Goal: Communication & Community: Ask a question

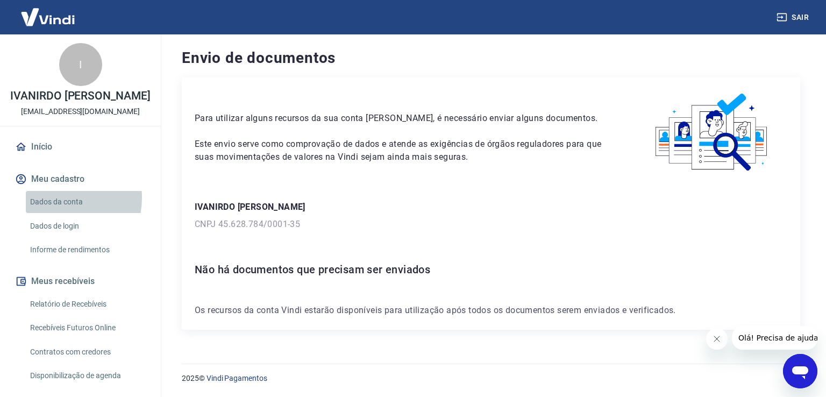
click at [56, 198] on link "Dados da conta" at bounding box center [87, 202] width 122 height 22
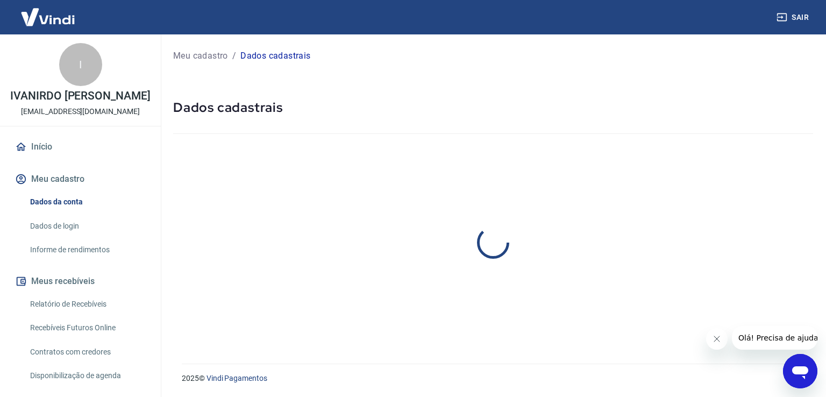
select select "PR"
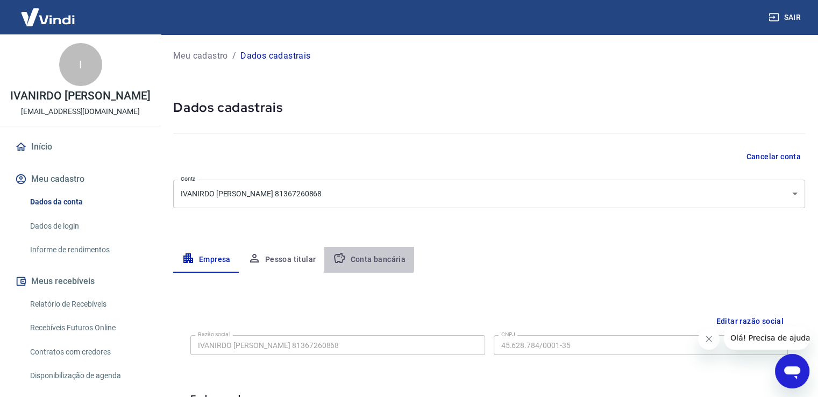
click at [359, 256] on button "Conta bancária" at bounding box center [369, 260] width 90 height 26
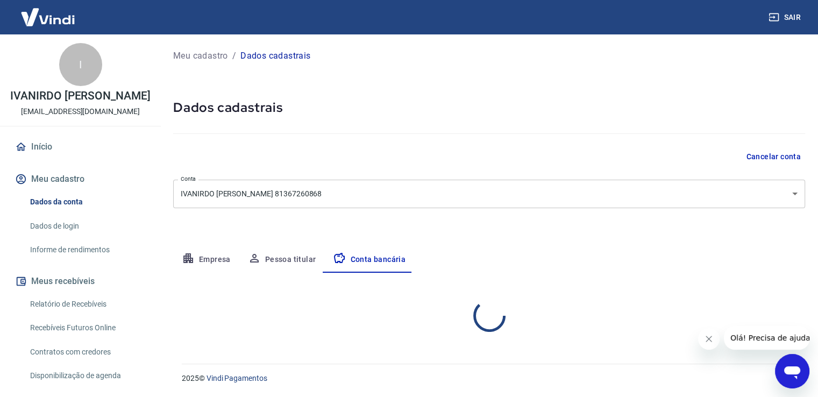
select select "1"
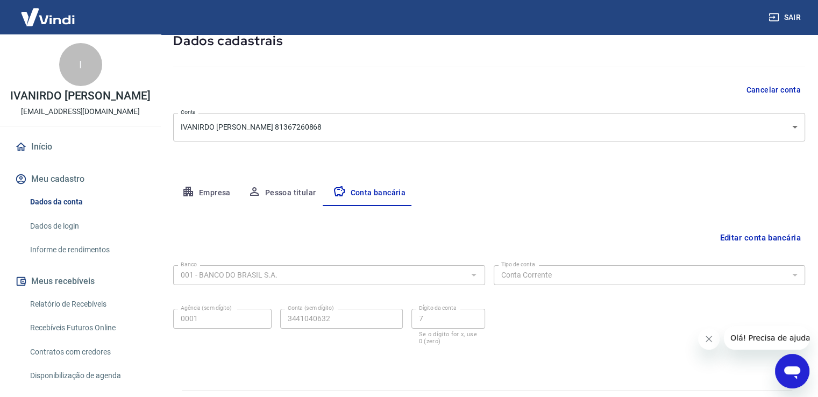
scroll to position [92, 0]
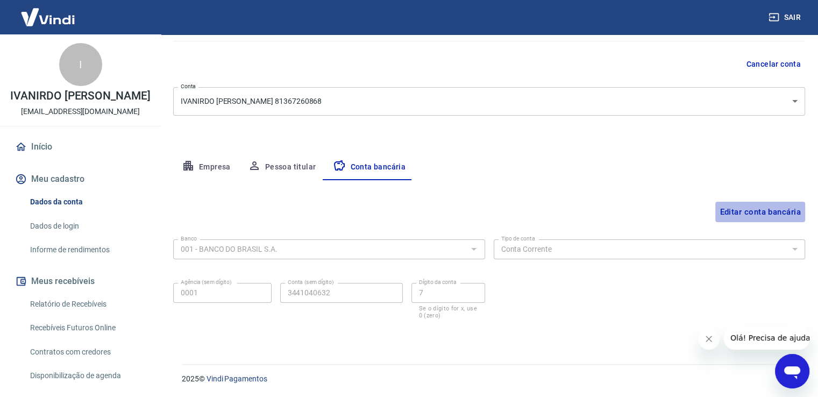
click at [749, 211] on button "Editar conta bancária" at bounding box center [760, 212] width 90 height 20
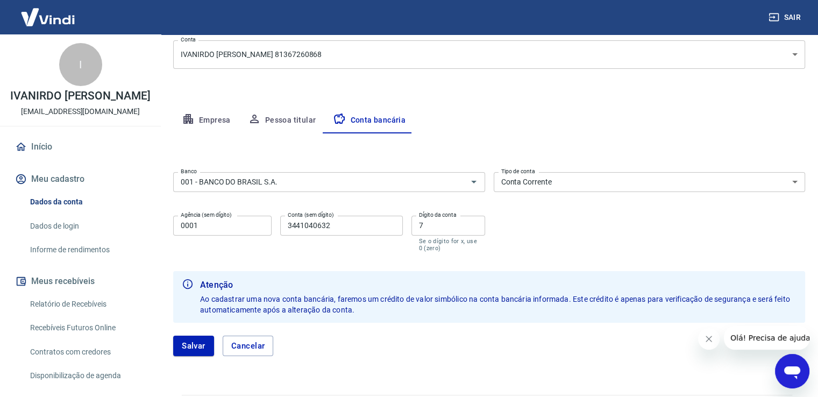
scroll to position [170, 0]
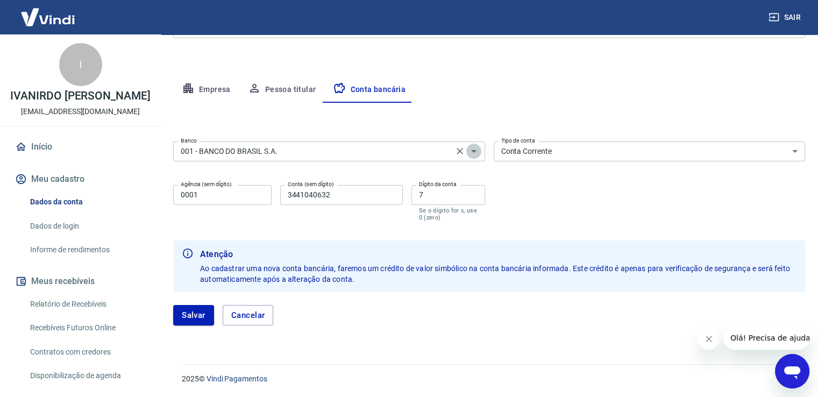
click at [474, 153] on icon "Abrir" at bounding box center [473, 151] width 13 height 13
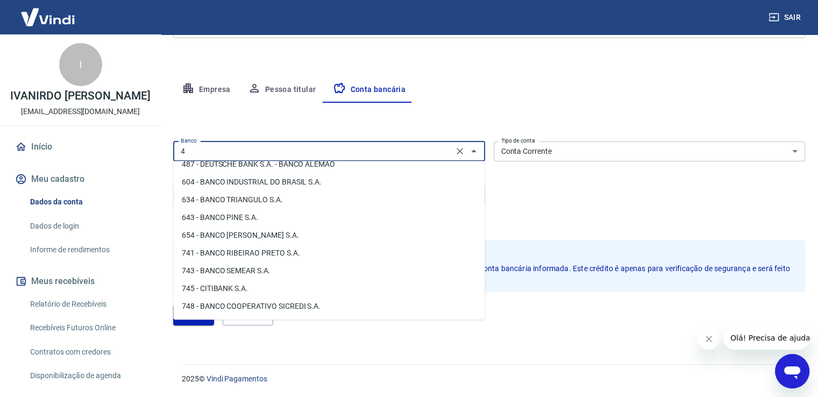
scroll to position [0, 0]
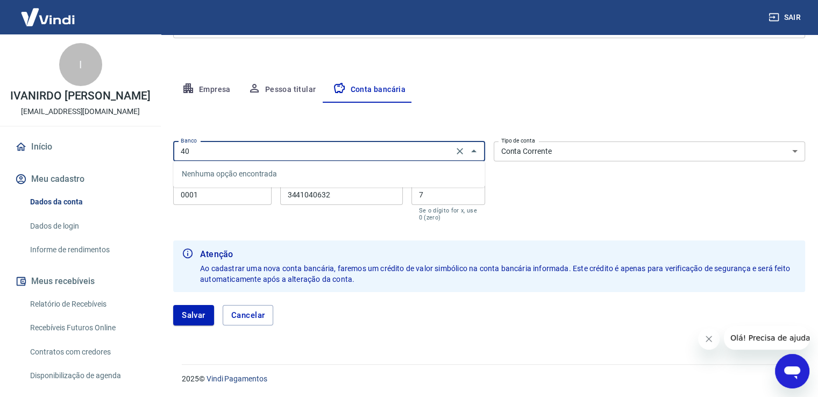
type input "4"
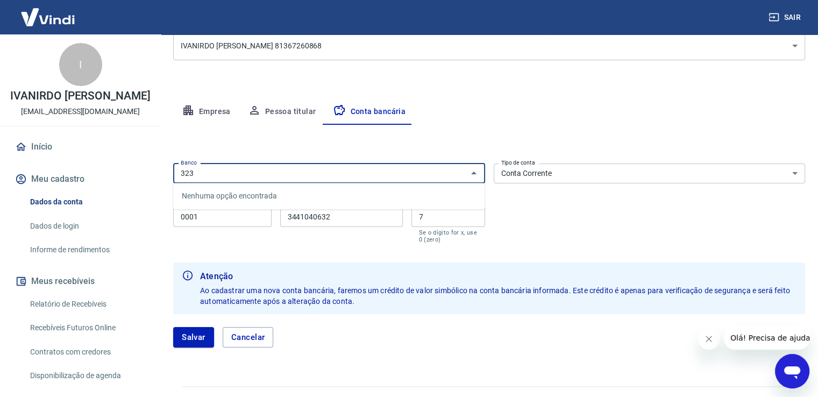
scroll to position [170, 0]
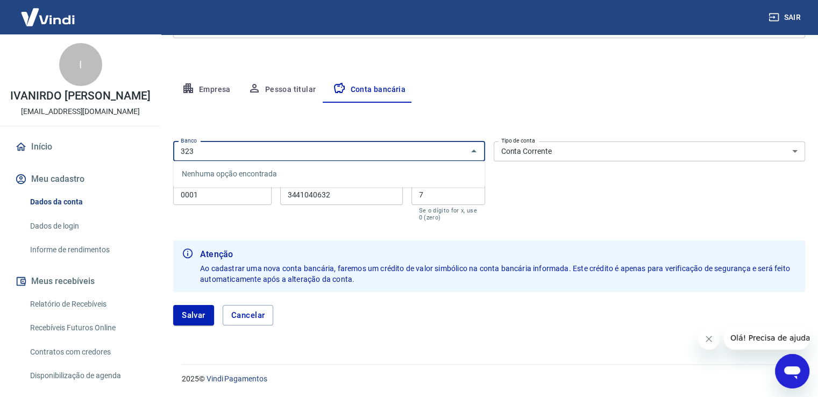
type input "323"
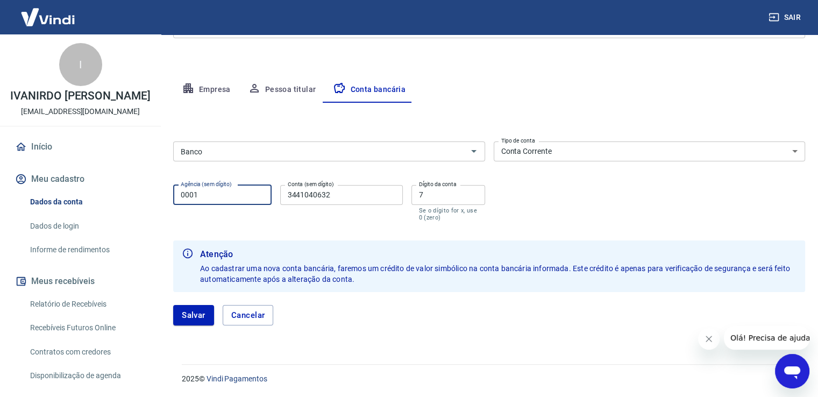
click at [203, 194] on input "0001" at bounding box center [222, 195] width 98 height 20
type input "0"
type input "0001"
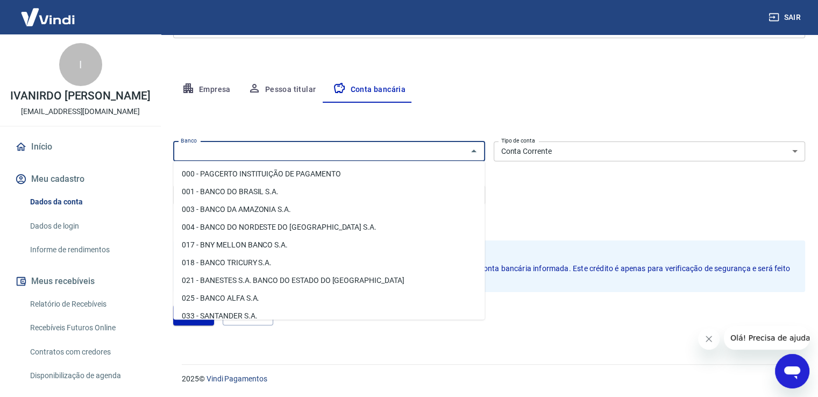
click at [220, 149] on input "Banco" at bounding box center [320, 151] width 288 height 13
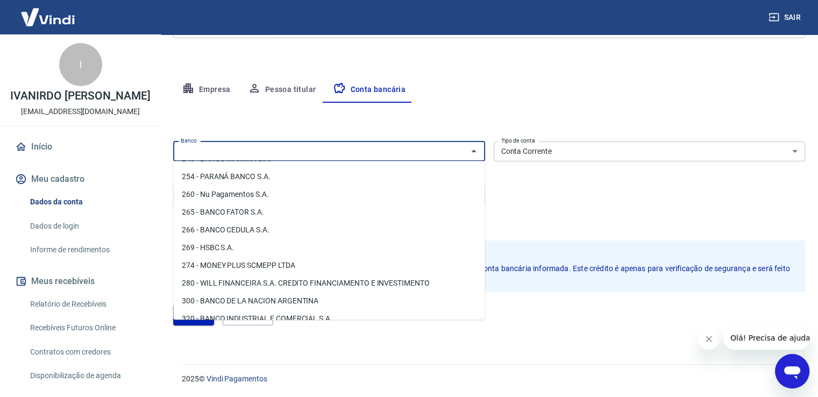
scroll to position [1003, 0]
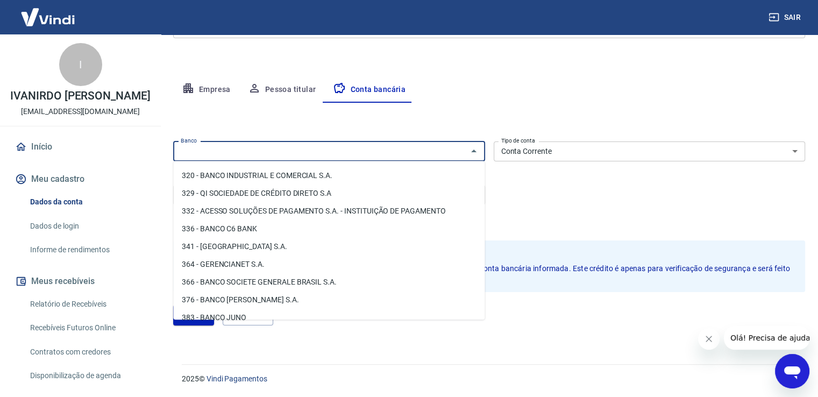
click at [792, 362] on icon "Abrir janela de mensagens" at bounding box center [791, 370] width 19 height 19
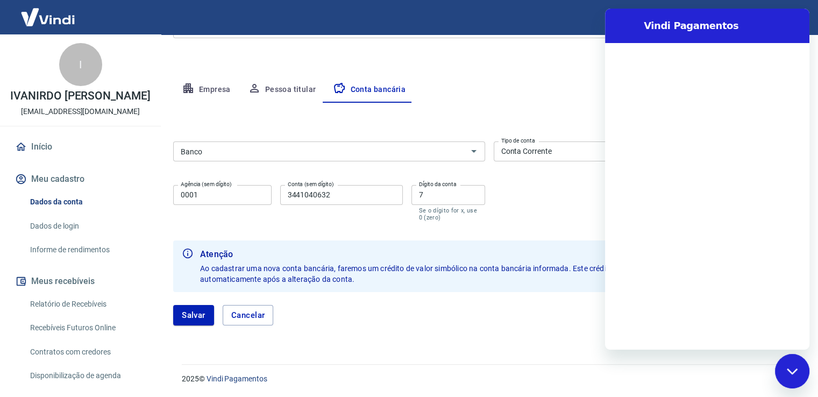
scroll to position [0, 0]
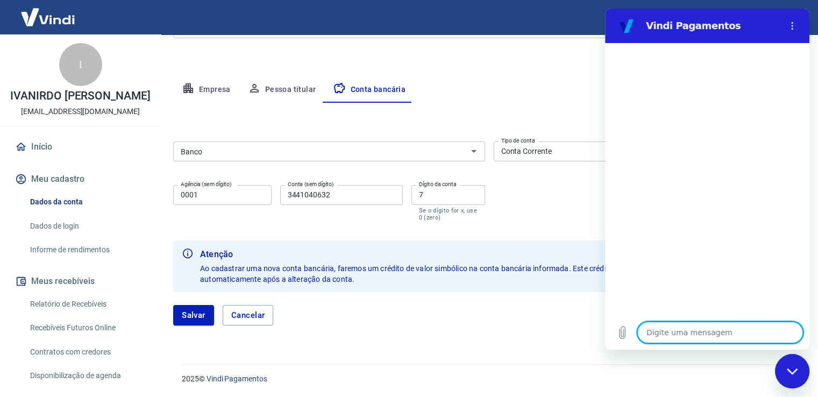
type textarea "B"
type textarea "x"
type textarea "O"
type textarea "x"
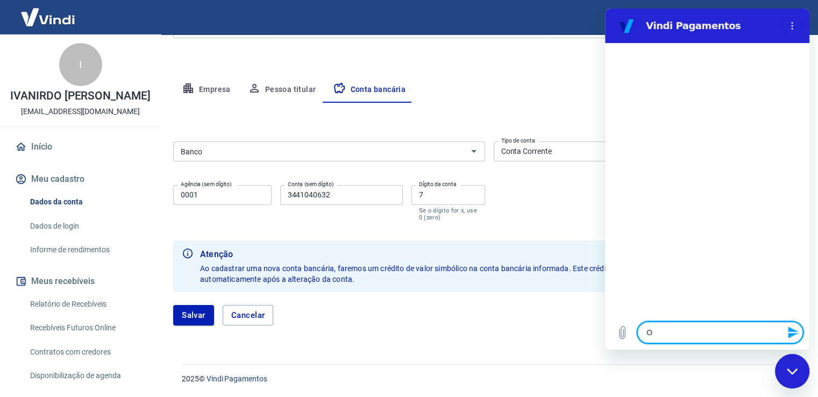
type textarea "O"
type textarea "x"
type textarea "O b"
type textarea "x"
type textarea "O ba"
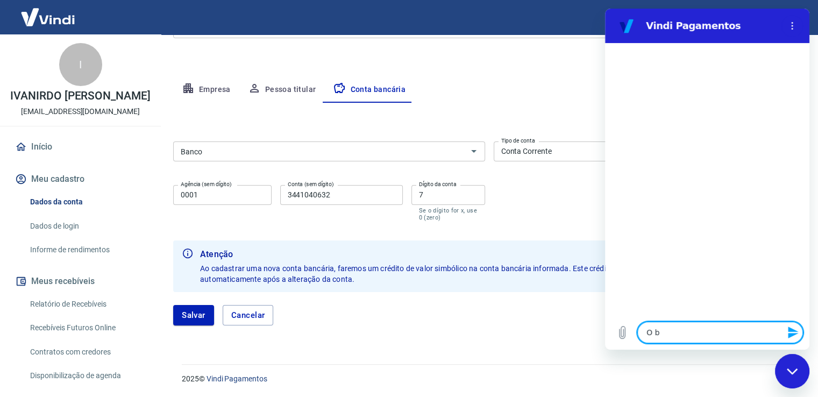
type textarea "x"
type textarea "O ban"
type textarea "x"
type textarea "O banc"
type textarea "x"
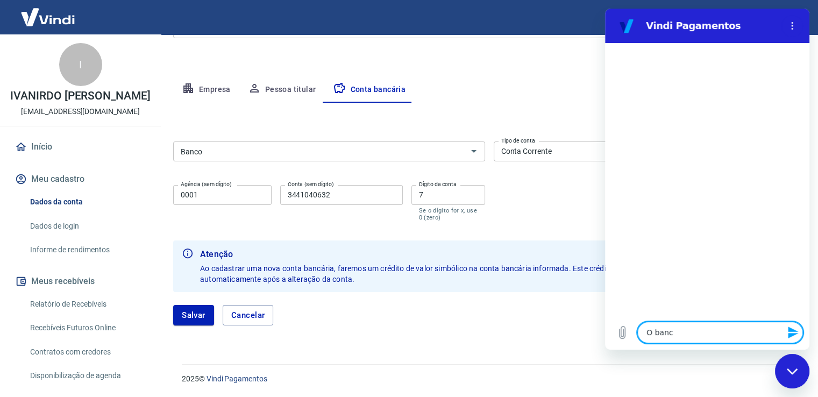
type textarea "O banco"
type textarea "x"
type textarea "O banco"
type textarea "x"
type textarea "O banco m"
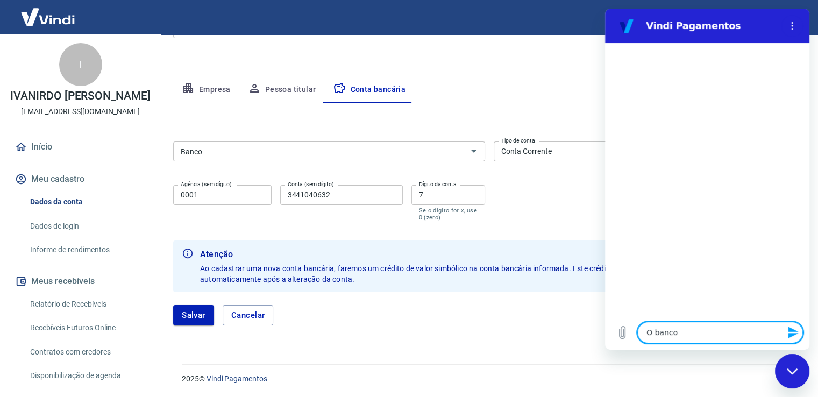
type textarea "x"
type textarea "O banco me"
type textarea "x"
type textarea "O banco mer"
type textarea "x"
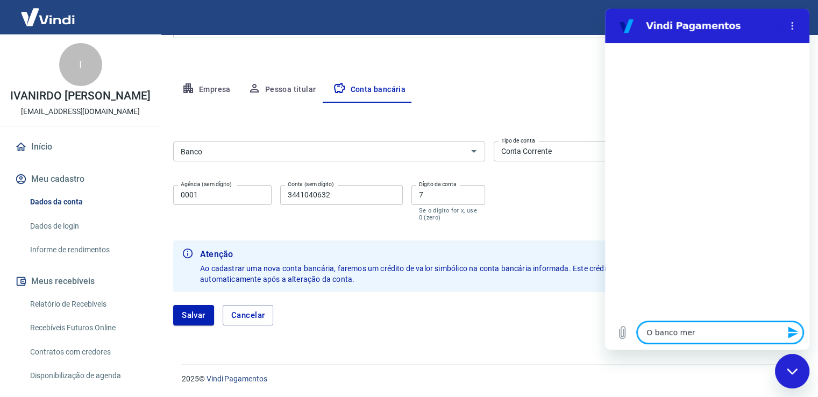
type textarea "O banco merc"
type textarea "x"
type textarea "O banco merca"
type textarea "x"
type textarea "O banco mercad"
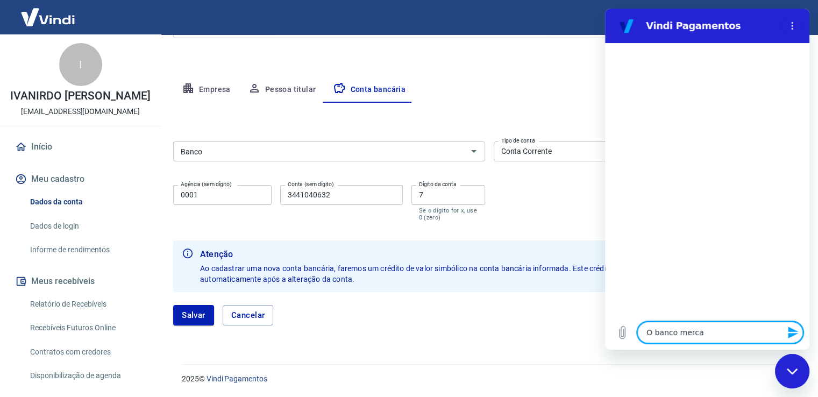
type textarea "x"
type textarea "O banco mercado"
type textarea "x"
type textarea "O banco mercado"
type textarea "x"
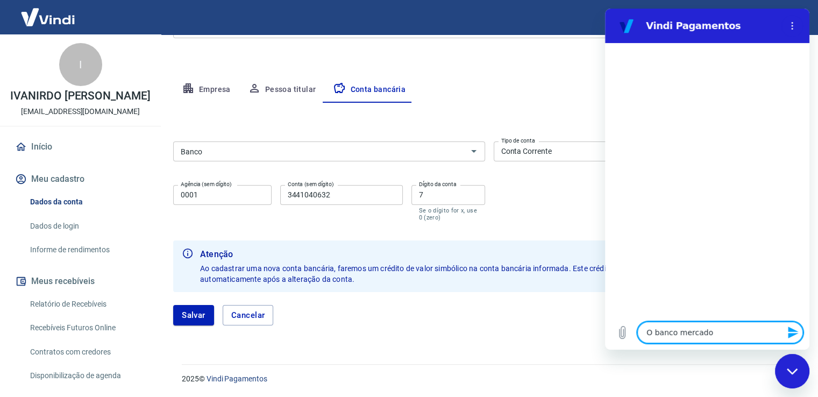
type textarea "O banco mercado p"
type textarea "x"
type textarea "O banco mercado pa"
type textarea "x"
type textarea "O banco mercado pag"
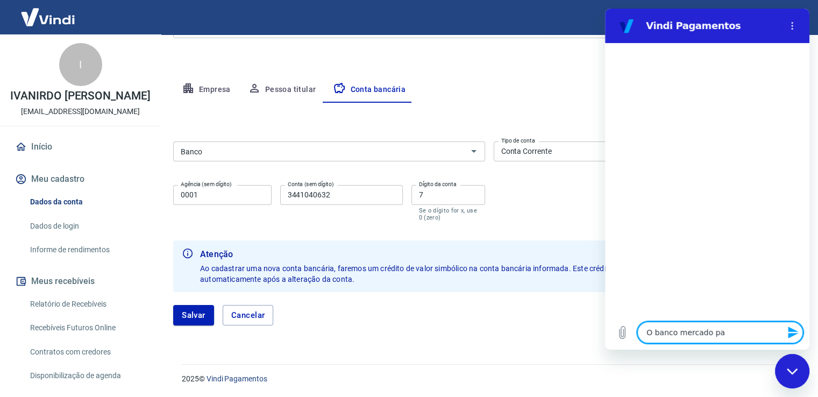
type textarea "x"
type textarea "O banco mercado pago"
type textarea "x"
type textarea "O banco mercado pago"
type textarea "x"
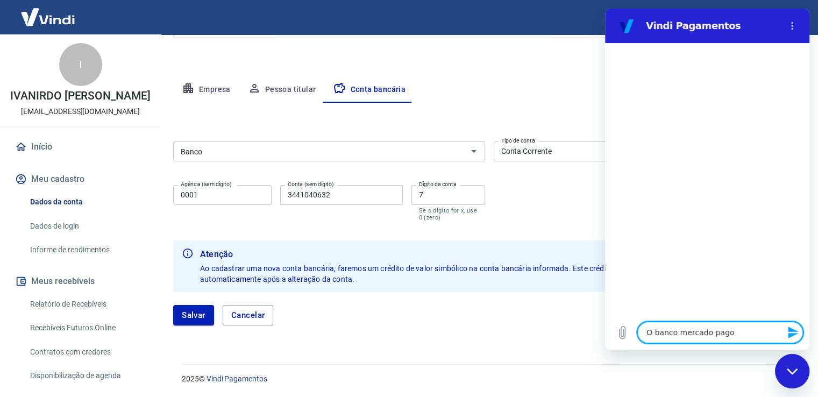
type textarea "O banco mercado pago n"
type textarea "x"
type textarea "O banco mercado pago nã"
type textarea "x"
type textarea "O banco mercado pago não"
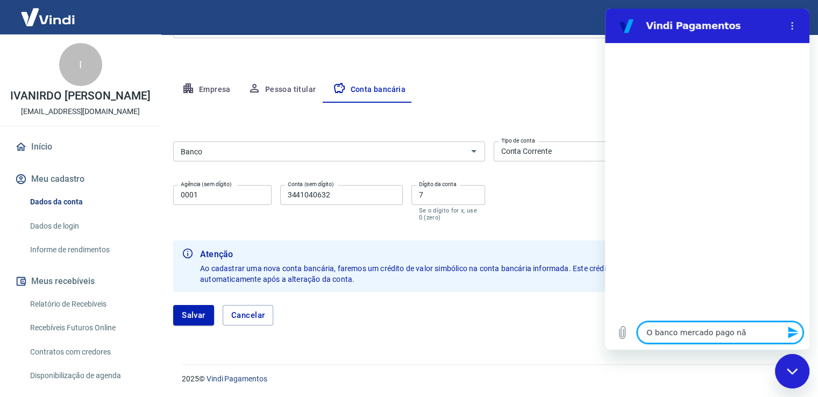
type textarea "x"
type textarea "O banco mercado pago não"
type textarea "x"
type textarea "O banco mercado pago não e"
type textarea "x"
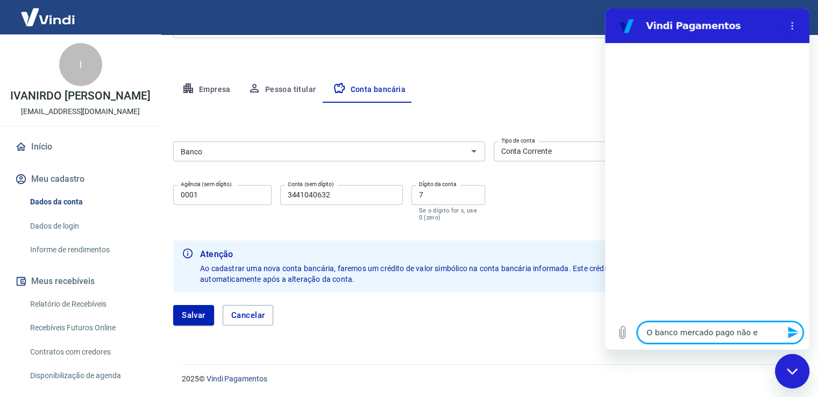
type textarea "O banco mercado pago não es"
type textarea "x"
type textarea "O banco mercado pago não est"
type textarea "x"
type textarea "O banco mercado pago não está"
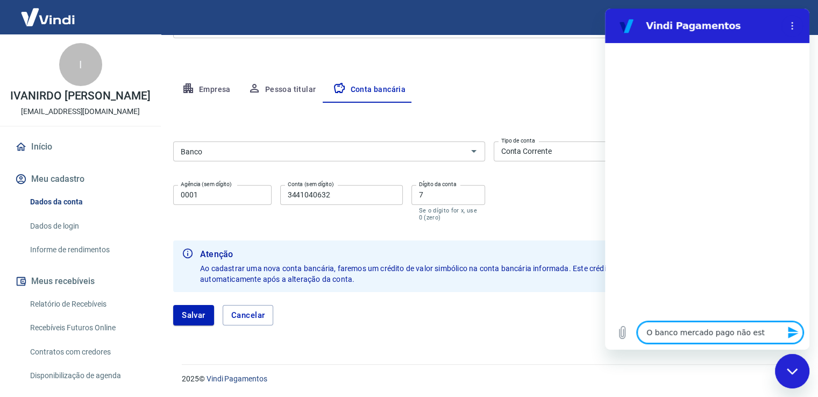
type textarea "x"
type textarea "O banco mercado pago não está"
type textarea "x"
type textarea "O banco mercado pago não está c"
type textarea "x"
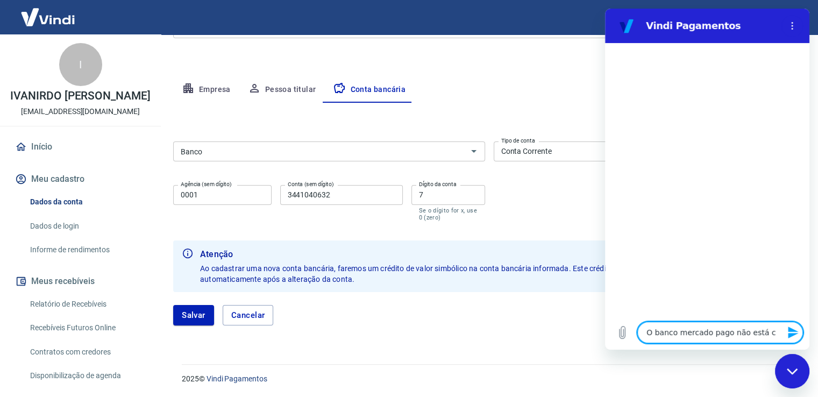
type textarea "O banco mercado pago não está ca"
type textarea "x"
type textarea "O banco mercado pago não está cad"
type textarea "x"
type textarea "O banco mercado pago não está cada"
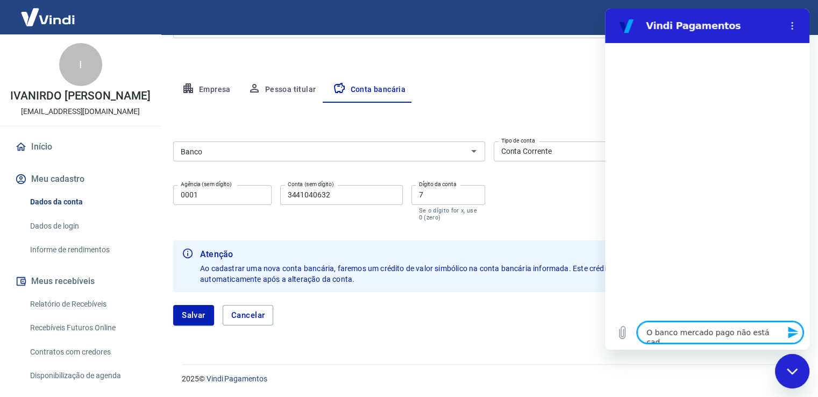
type textarea "x"
type textarea "O banco mercado pago não está cadas"
type textarea "x"
type textarea "O banco mercado pago não está cadass"
type textarea "x"
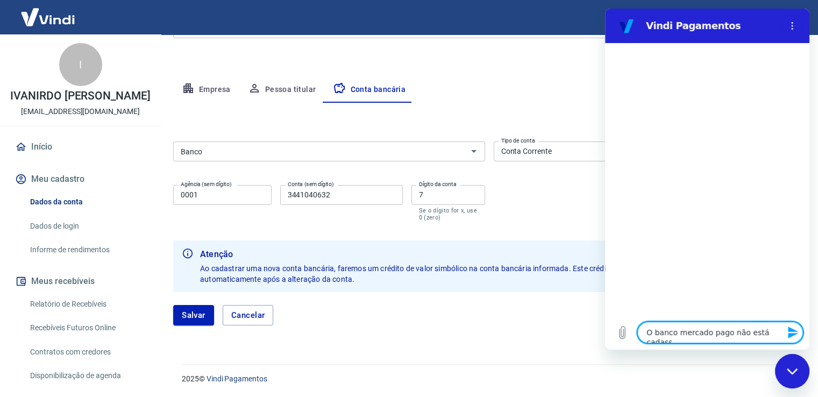
type textarea "O banco mercado pago não está cadasst"
type textarea "x"
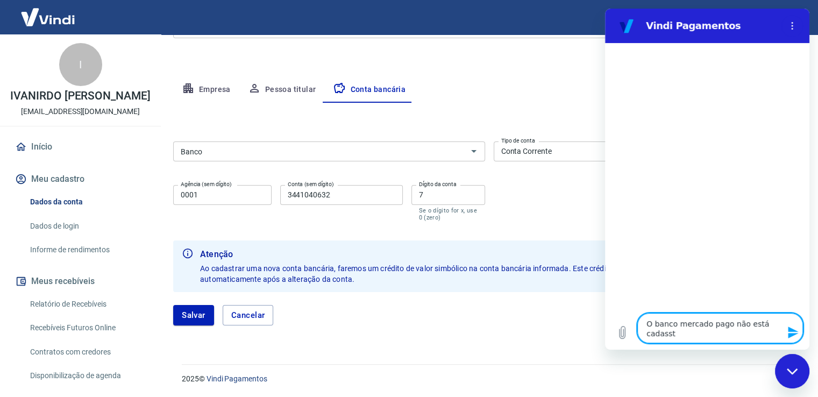
type textarea "O banco mercado pago não está cadasstr"
type textarea "x"
type textarea "O banco mercado pago não está cadasstra"
type textarea "x"
type textarea "O banco mercado pago não está cadasstrad"
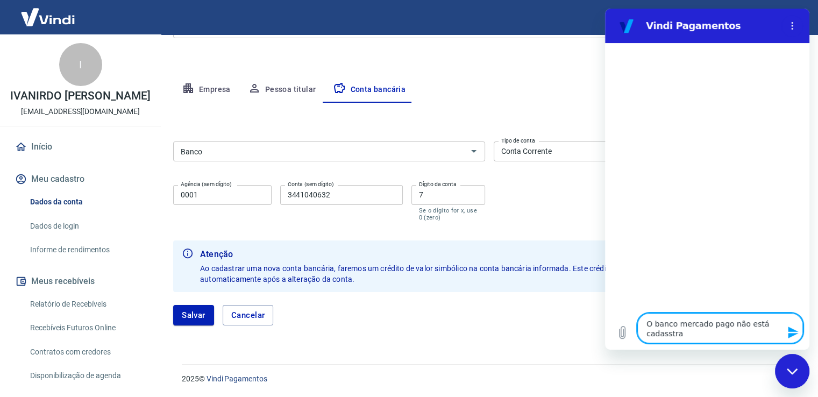
type textarea "x"
type textarea "O banco mercado pago não está cadasstrado"
type textarea "x"
type textarea "O banco mercado pago não está cadasstrado"
type textarea "x"
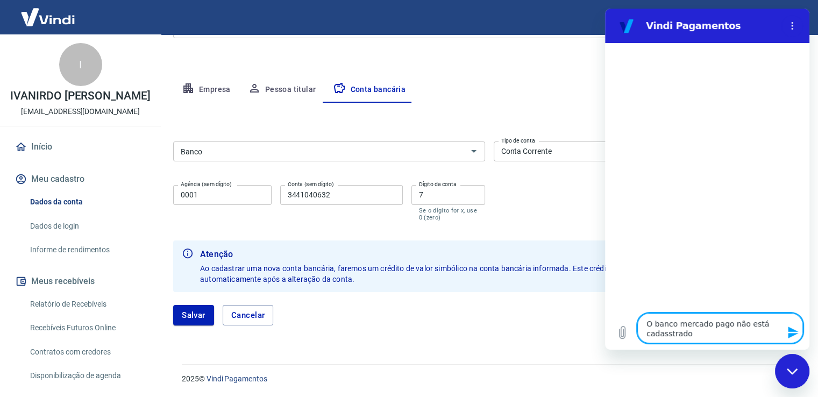
type textarea "O banco mercado pago não está cadasstrado n"
type textarea "x"
type textarea "O banco mercado pago não está cadasstrado no"
type textarea "x"
type textarea "O banco mercado pago não está cadasstrado no"
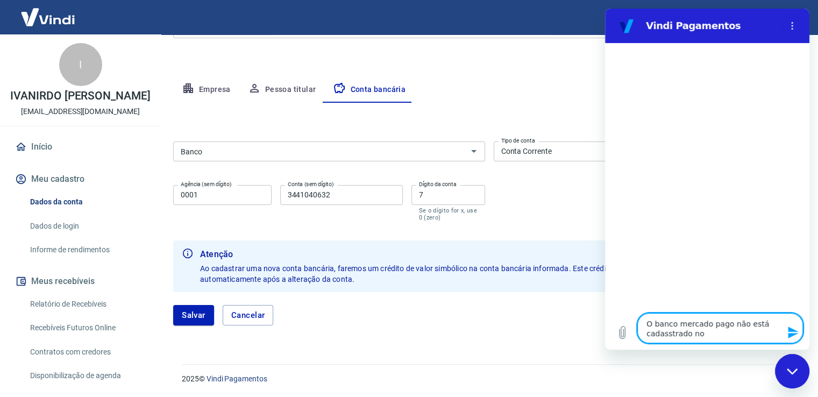
type textarea "x"
type textarea "O banco mercado pago não está cadasstrado no V"
type textarea "x"
type textarea "O banco mercado pago não está cadasstrado no VU"
type textarea "x"
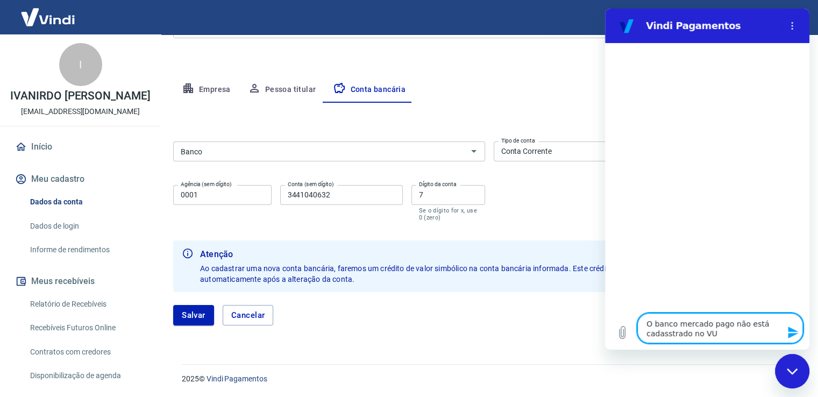
type textarea "O banco mercado pago não está cadasstrado no VUN"
type textarea "x"
type textarea "O banco mercado pago não está cadasstrado no VUND"
type textarea "x"
type textarea "O banco mercado pago não está cadasstrado no VUNDI"
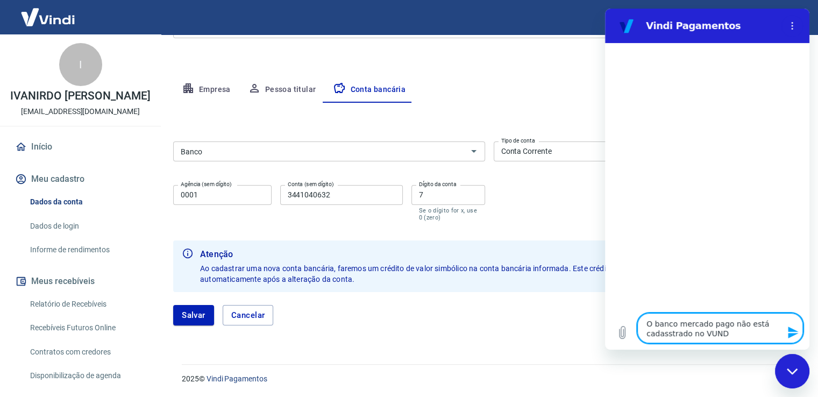
type textarea "x"
type textarea "O banco mercado pago não está cadasstrado no VUNDI?"
type textarea "x"
type textarea "O banco mercado pago não está cadastrado no VUNDI?"
type textarea "x"
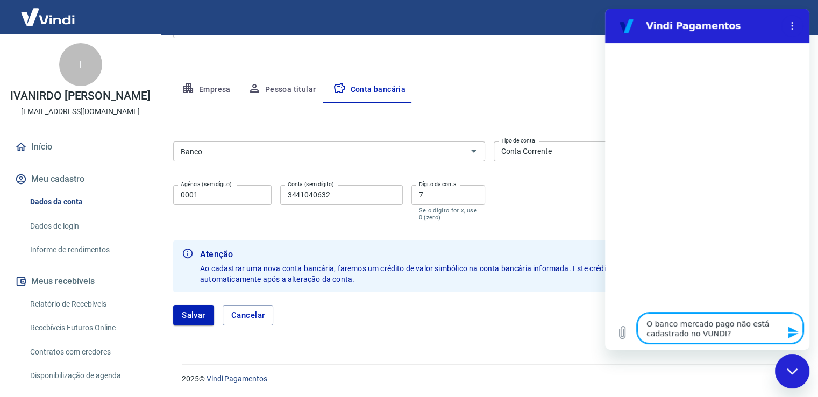
type textarea "O banco mercado pago não está cadastrado no VUNDI?"
click at [793, 332] on icon "Enviar mensagem" at bounding box center [793, 332] width 13 height 13
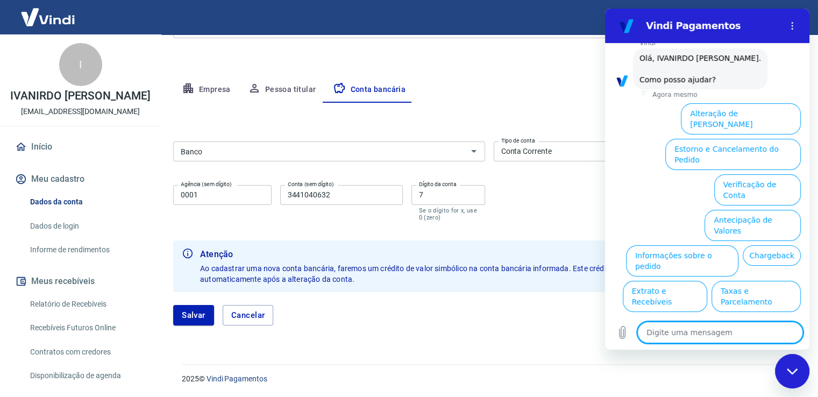
scroll to position [69, 0]
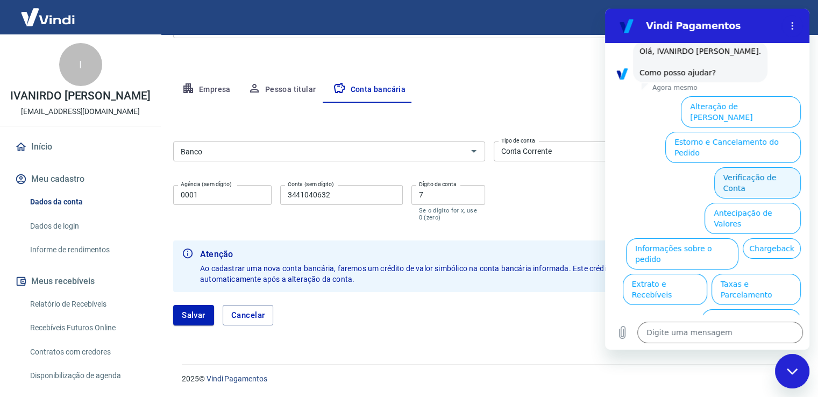
click at [745, 167] on button "Verificação de Conta" at bounding box center [757, 182] width 87 height 31
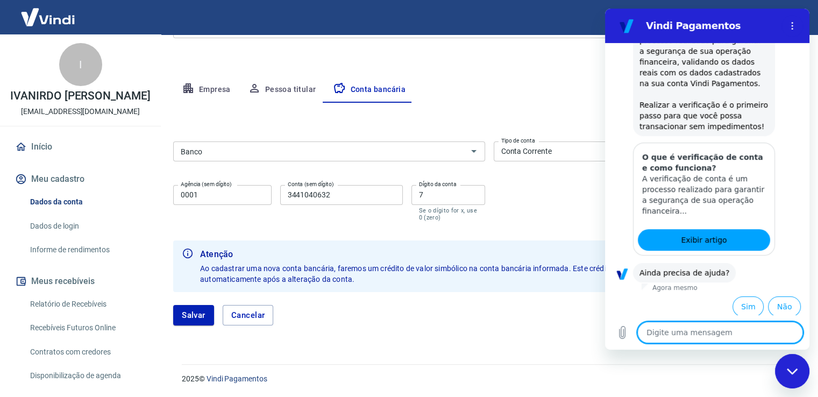
scroll to position [177, 0]
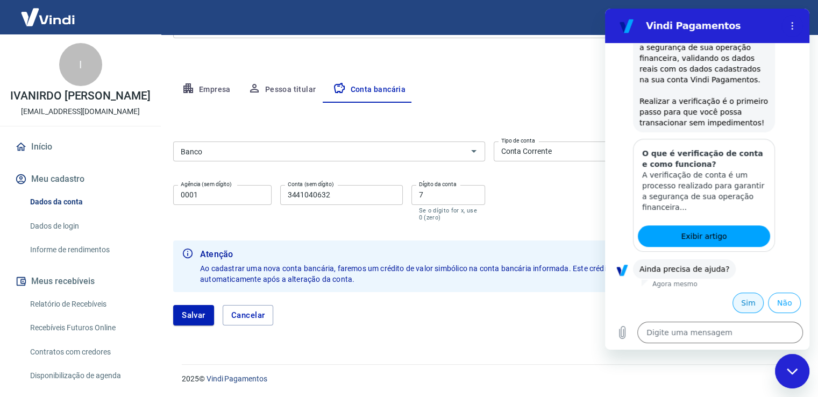
click at [740, 300] on button "Sim" at bounding box center [747, 303] width 31 height 20
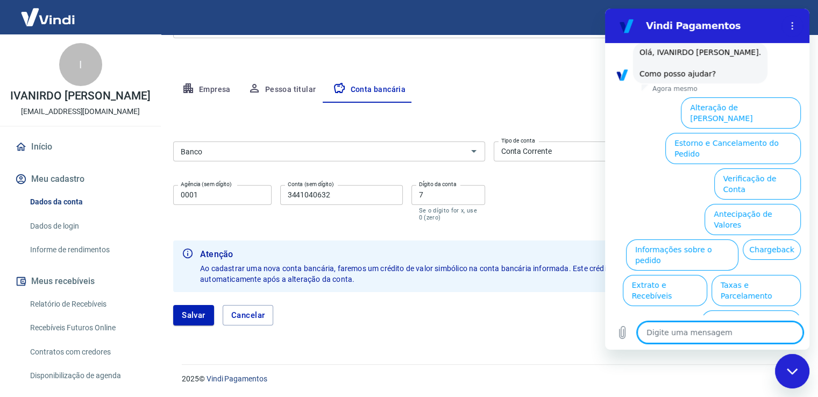
scroll to position [457, 0]
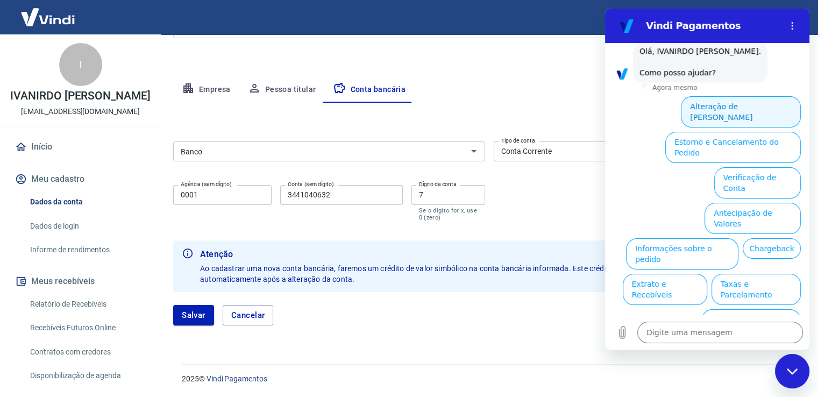
click at [728, 106] on button "Alteração de Dados Cadastrais" at bounding box center [741, 111] width 120 height 31
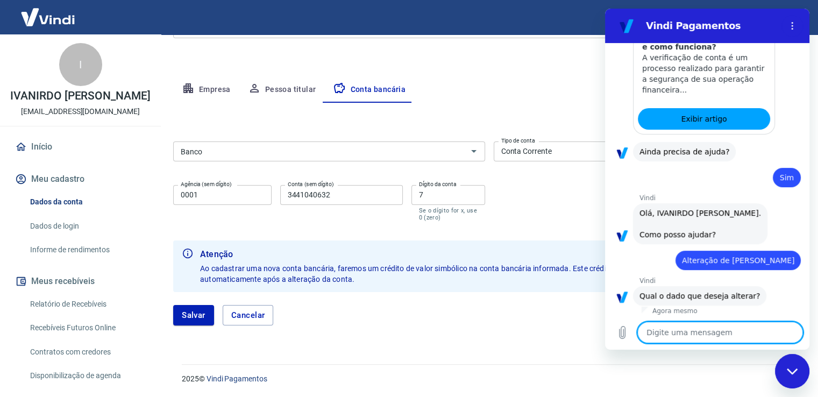
scroll to position [395, 0]
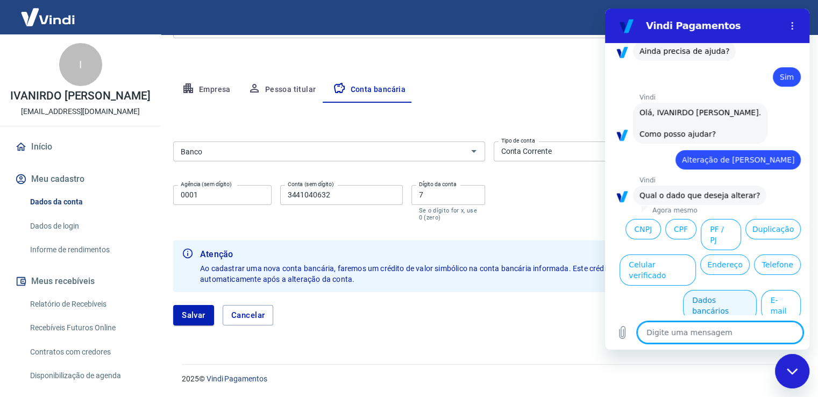
click at [710, 290] on button "Dados bancários" at bounding box center [720, 305] width 74 height 31
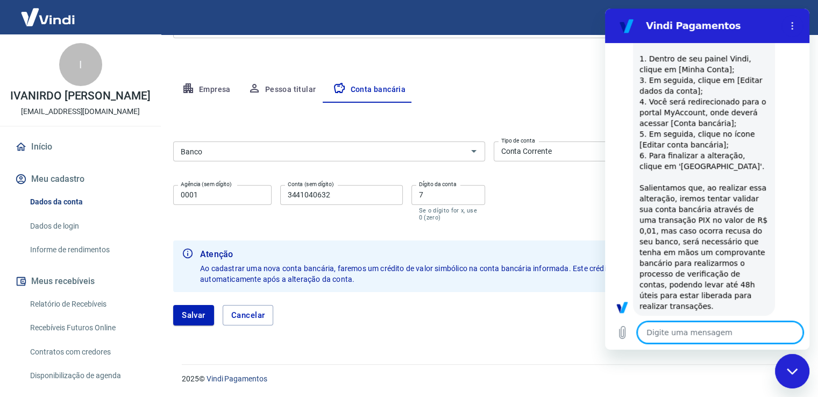
type textarea "x"
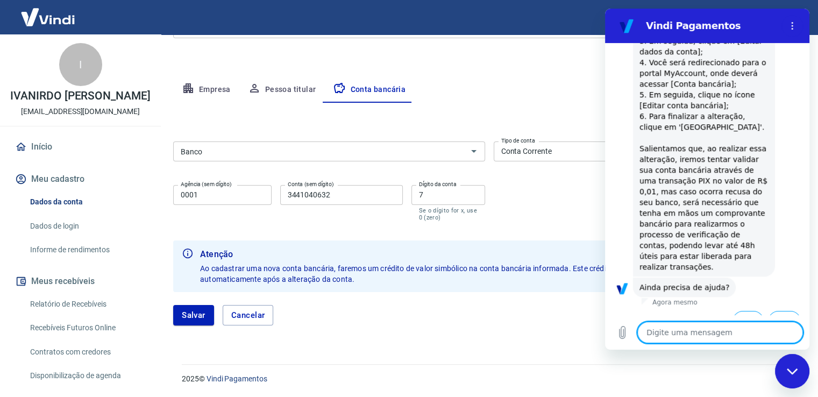
scroll to position [694, 0]
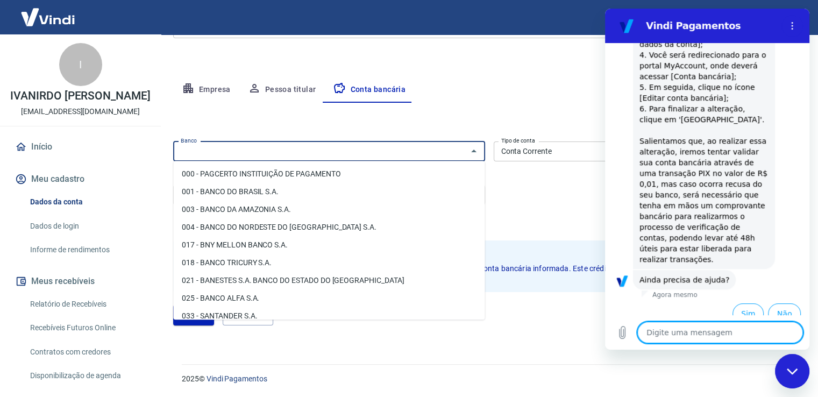
click at [224, 149] on input "Banco" at bounding box center [320, 151] width 288 height 13
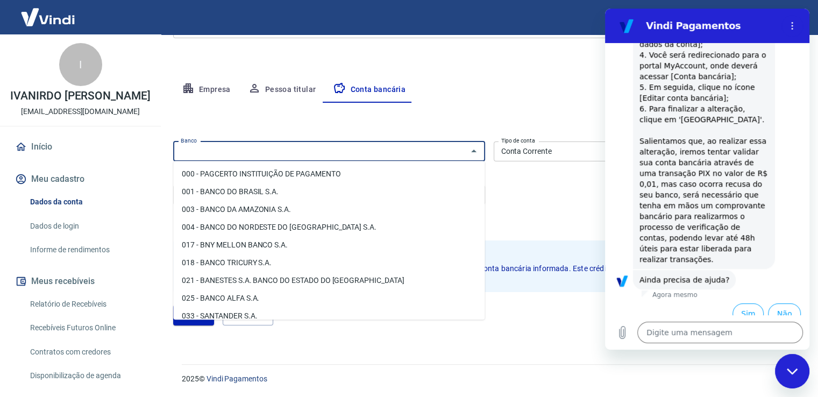
click at [224, 149] on input "Banco" at bounding box center [320, 151] width 288 height 13
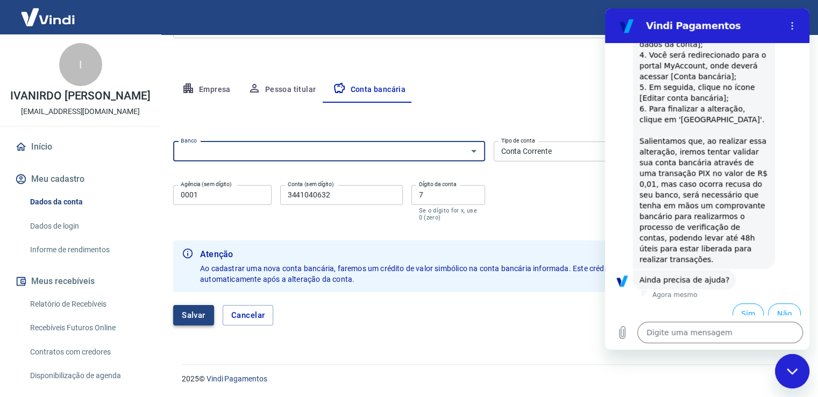
click at [183, 310] on button "Salvar" at bounding box center [193, 315] width 41 height 20
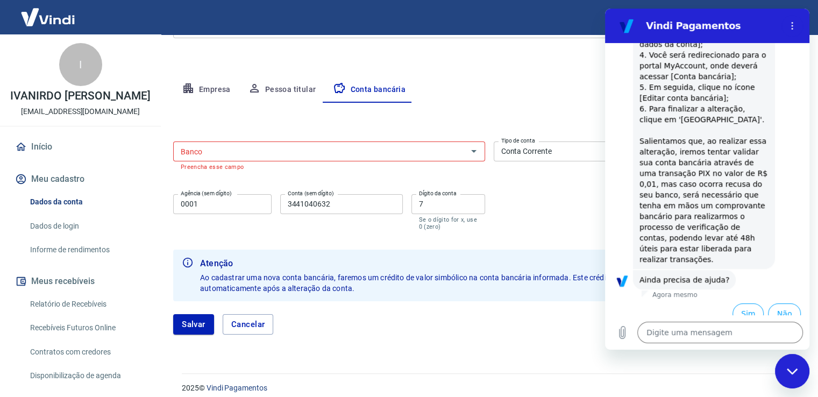
drag, startPoint x: 219, startPoint y: 142, endPoint x: 212, endPoint y: 140, distance: 6.7
click at [213, 141] on div "Banco Banco Preencha esse campo" at bounding box center [329, 154] width 312 height 35
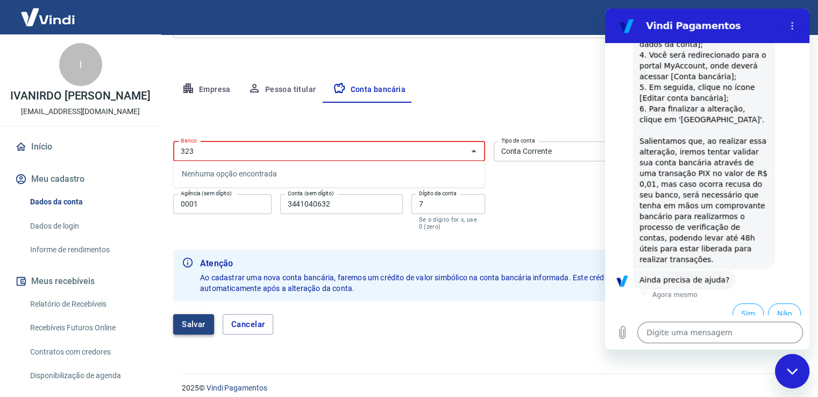
type input "323"
click at [187, 319] on button "Salvar" at bounding box center [193, 324] width 41 height 20
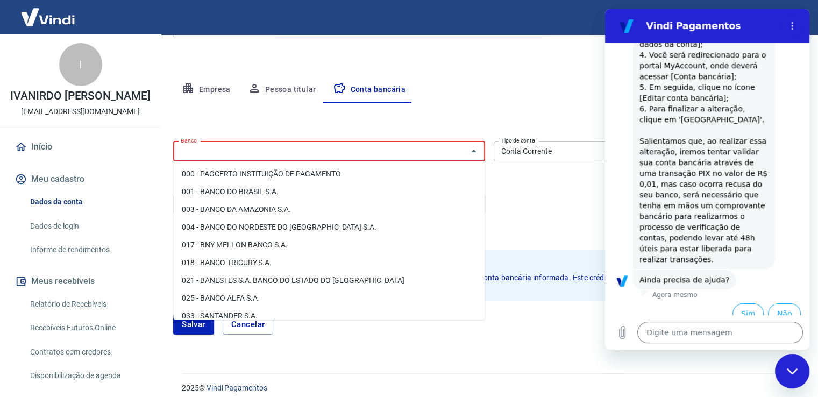
click at [228, 149] on input "Banco" at bounding box center [320, 151] width 288 height 13
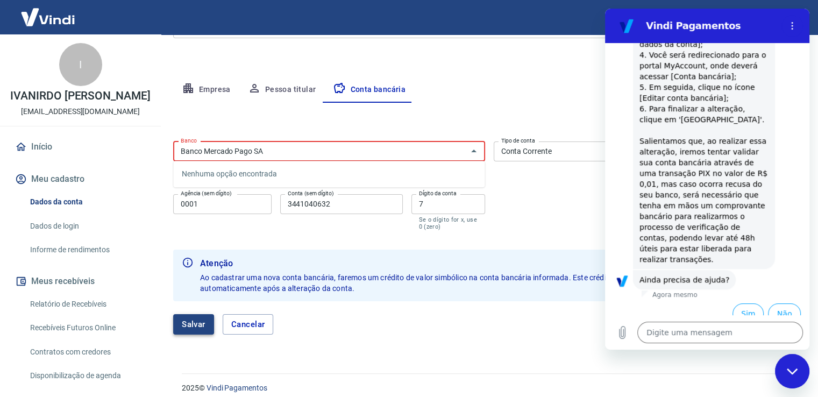
type input "Banco Mercado Pago SA"
click at [197, 323] on button "Salvar" at bounding box center [193, 324] width 41 height 20
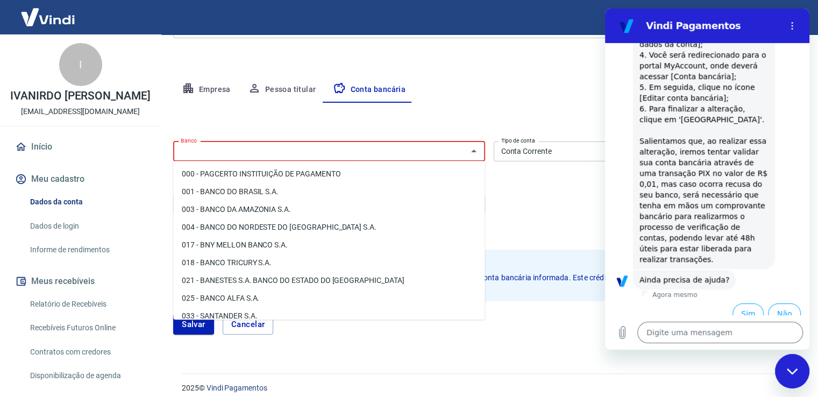
click at [231, 151] on input "Banco" at bounding box center [320, 151] width 288 height 13
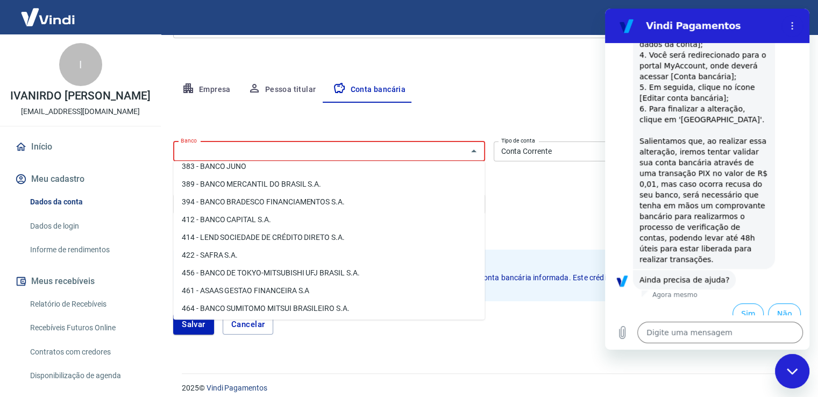
scroll to position [1147, 0]
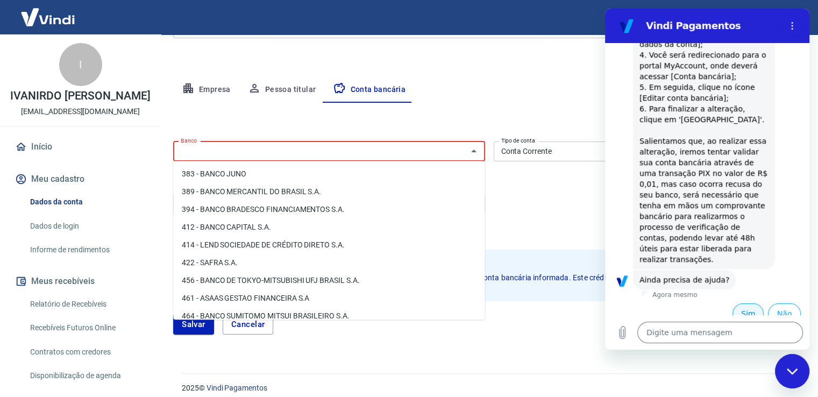
click at [743, 303] on button "Sim" at bounding box center [747, 313] width 31 height 20
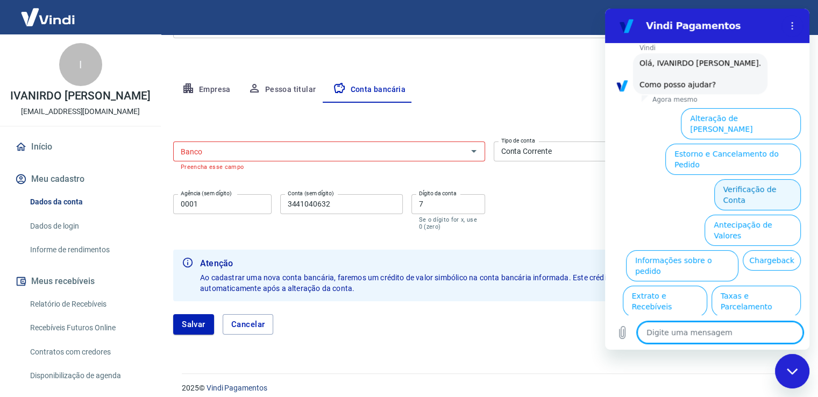
scroll to position [973, 0]
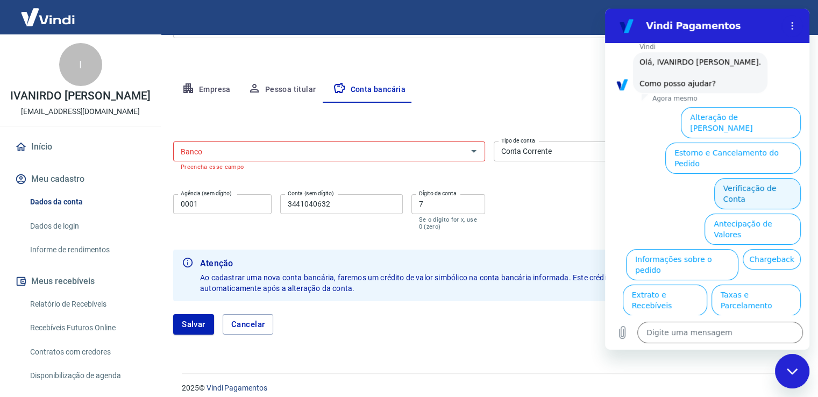
click at [757, 178] on button "Verificação de Conta" at bounding box center [757, 193] width 87 height 31
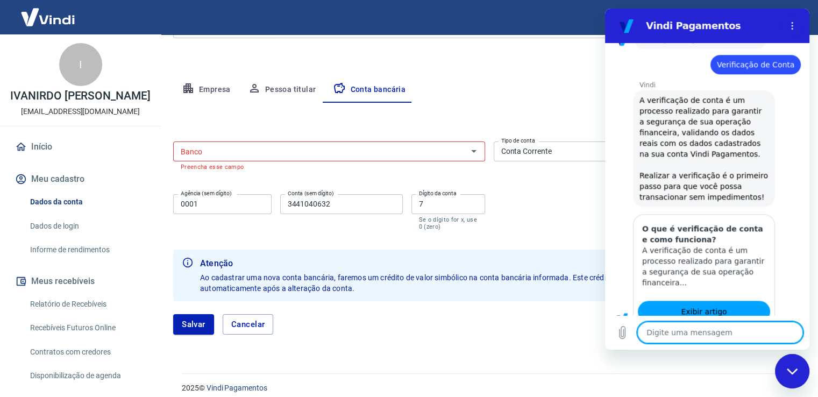
type textarea "x"
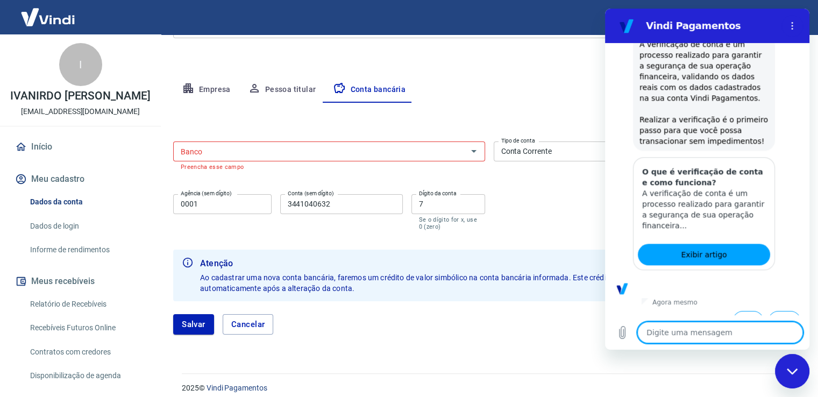
scroll to position [1081, 0]
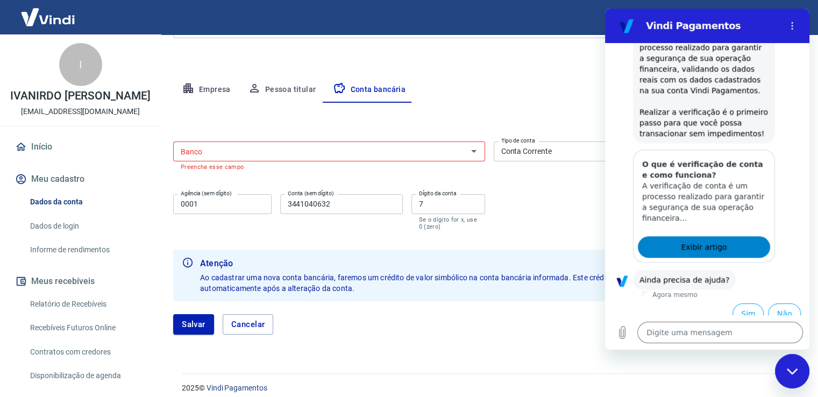
click at [700, 240] on span "Exibir artigo" at bounding box center [704, 246] width 46 height 13
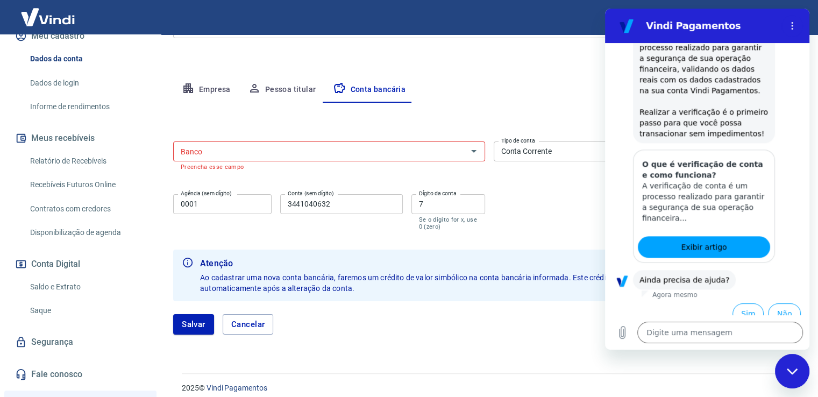
scroll to position [0, 0]
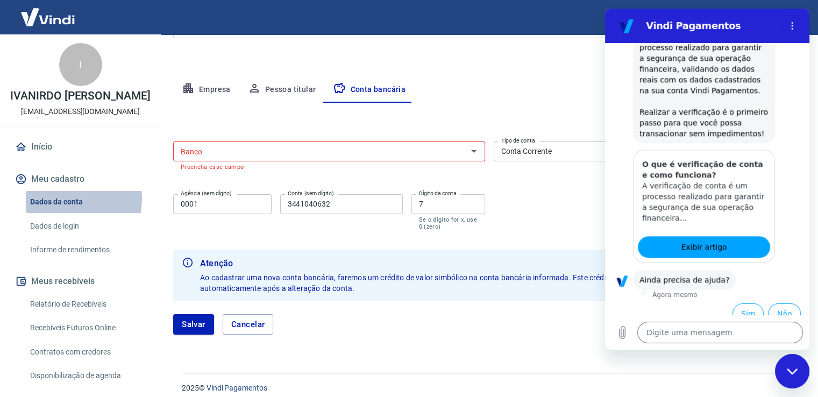
click at [63, 198] on link "Dados da conta" at bounding box center [87, 202] width 122 height 22
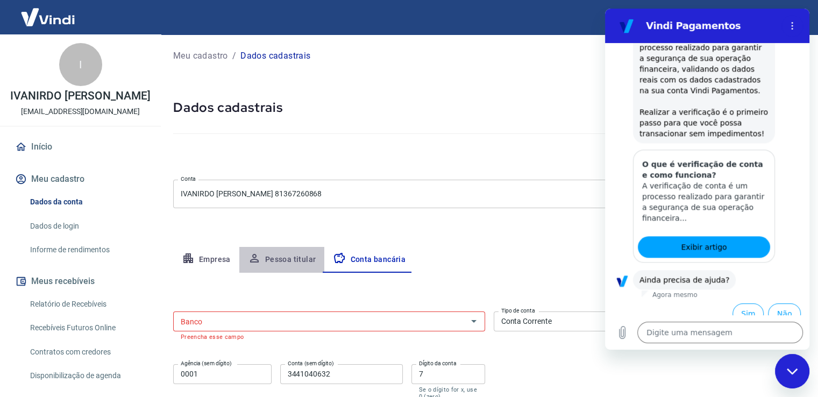
click at [286, 259] on button "Pessoa titular" at bounding box center [281, 260] width 85 height 26
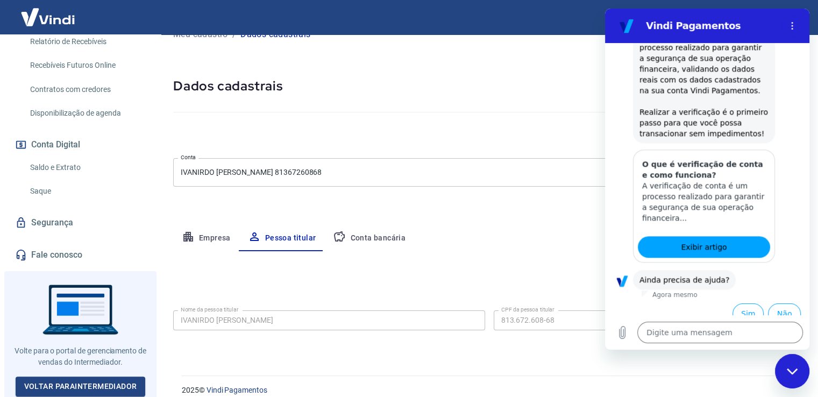
scroll to position [33, 0]
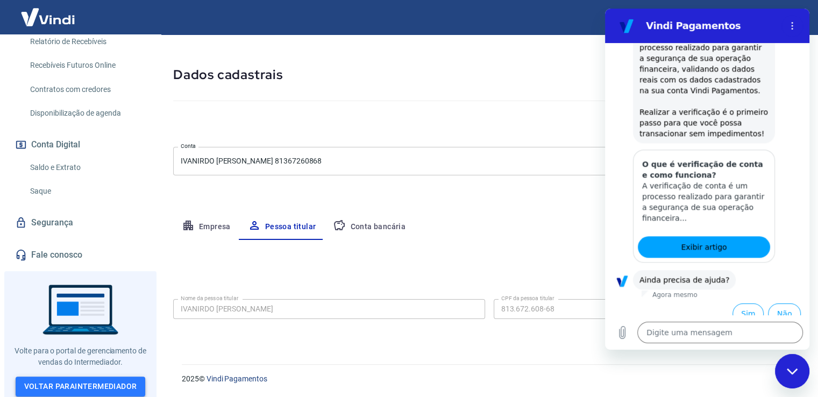
click at [79, 383] on link "Voltar para Intermediador" at bounding box center [81, 386] width 130 height 20
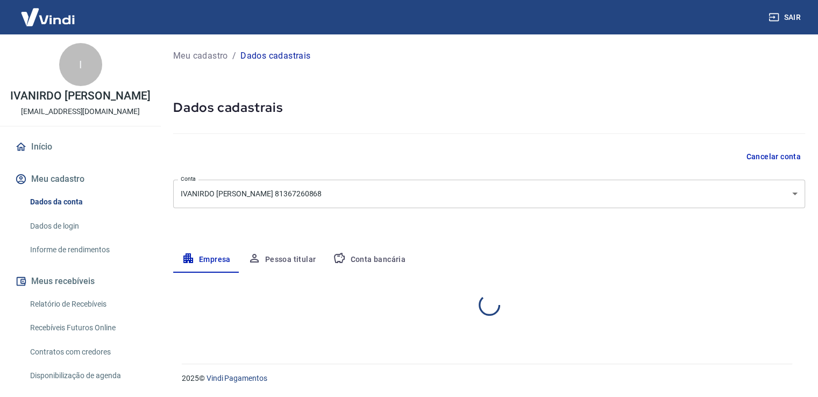
select select "PR"
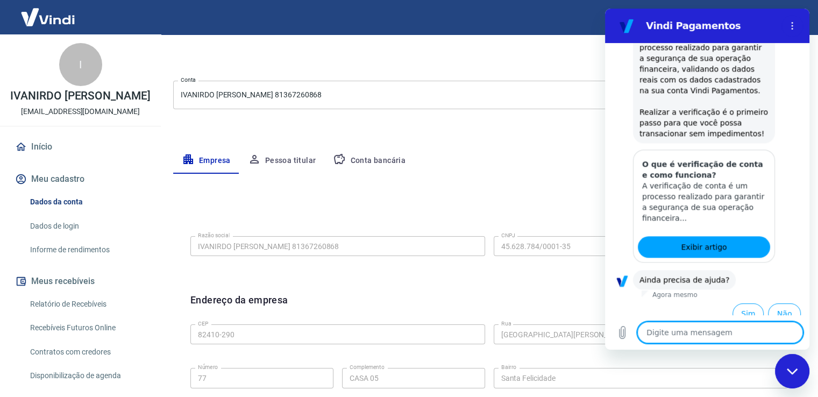
scroll to position [91, 0]
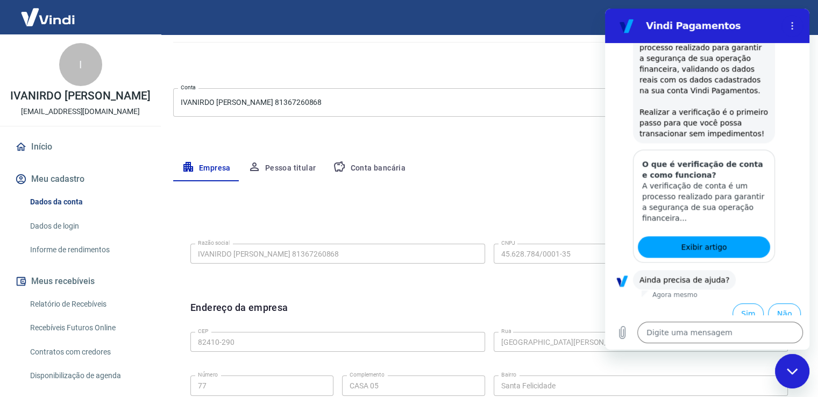
click at [356, 164] on button "Conta bancária" at bounding box center [369, 168] width 90 height 26
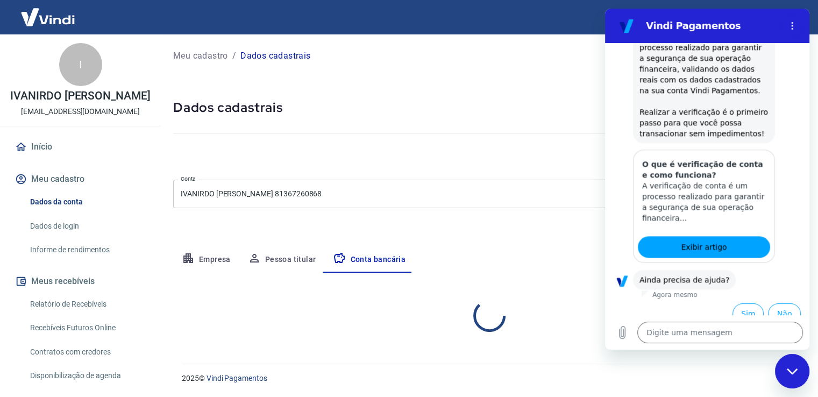
scroll to position [0, 0]
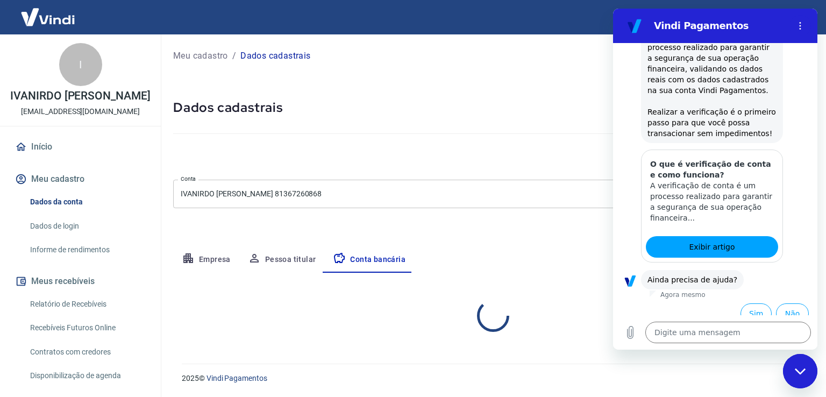
select select "1"
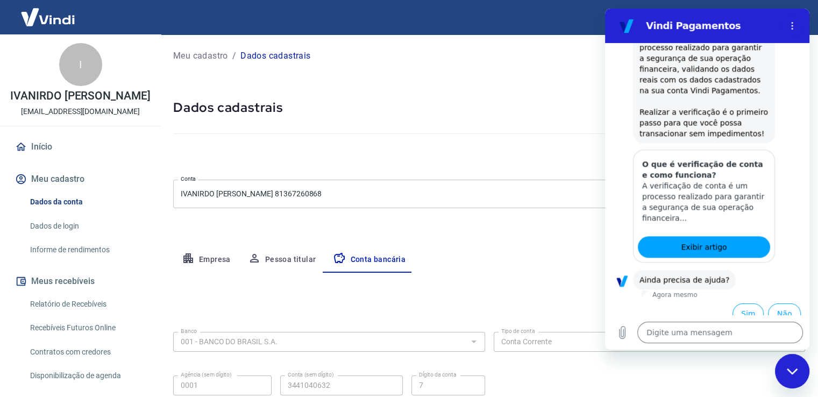
scroll to position [92, 0]
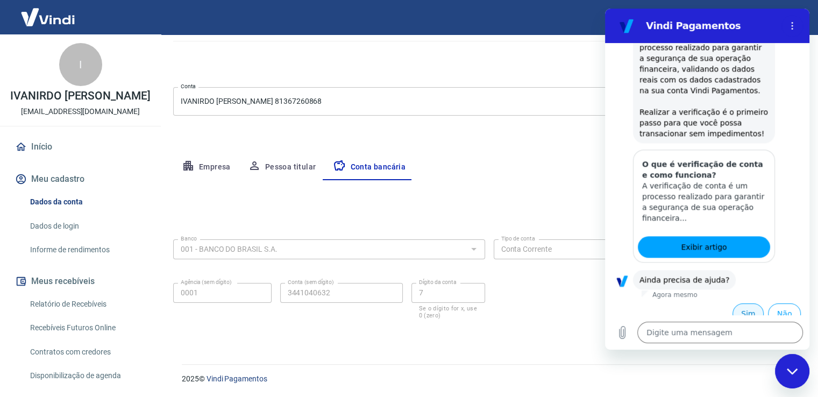
click at [749, 303] on button "Sim" at bounding box center [747, 313] width 31 height 20
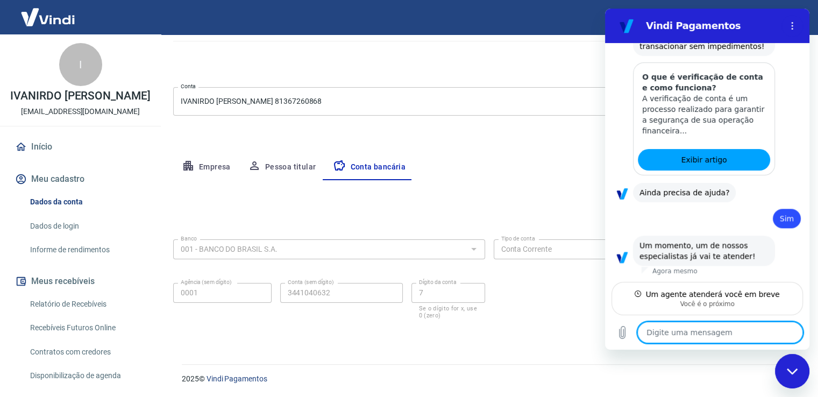
scroll to position [1157, 0]
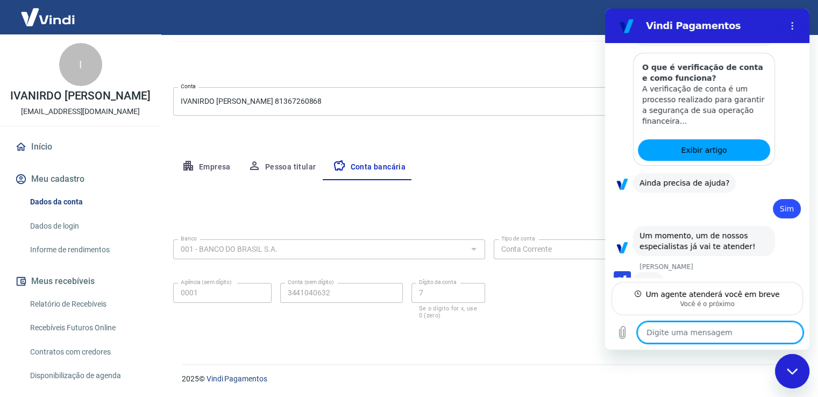
type textarea "x"
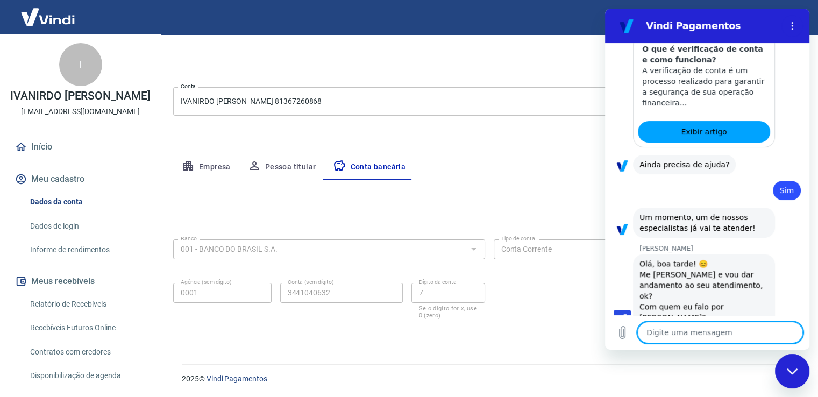
scroll to position [1198, 0]
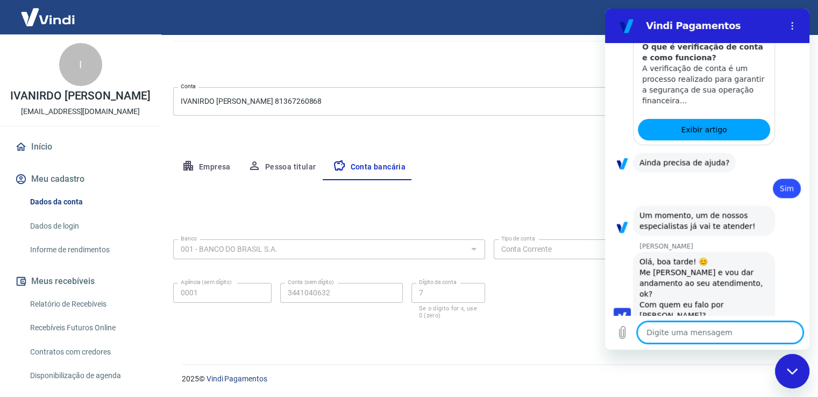
click at [655, 334] on textarea at bounding box center [720, 333] width 166 height 22
type textarea "i"
type textarea "x"
type textarea "iV"
type textarea "x"
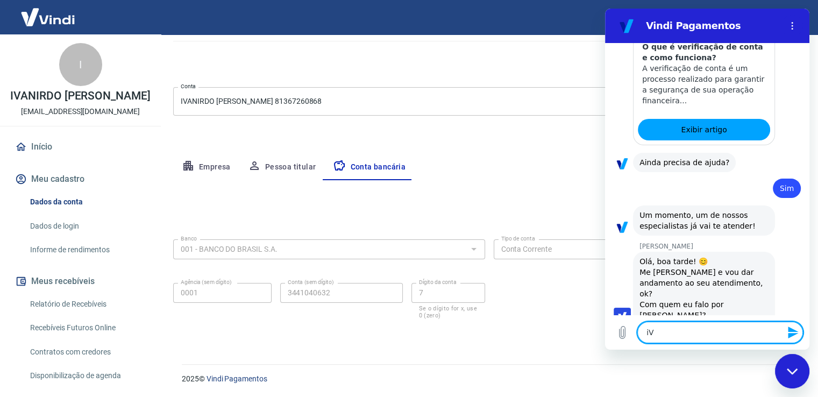
type textarea "iVA"
type textarea "x"
type textarea "iVAN"
type textarea "x"
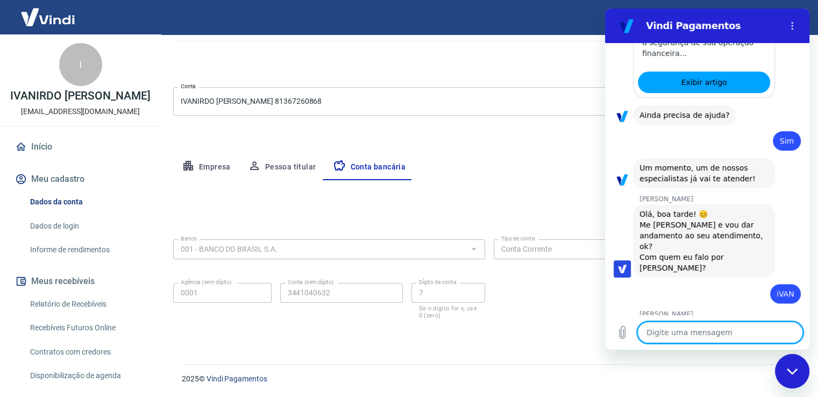
scroll to position [1244, 0]
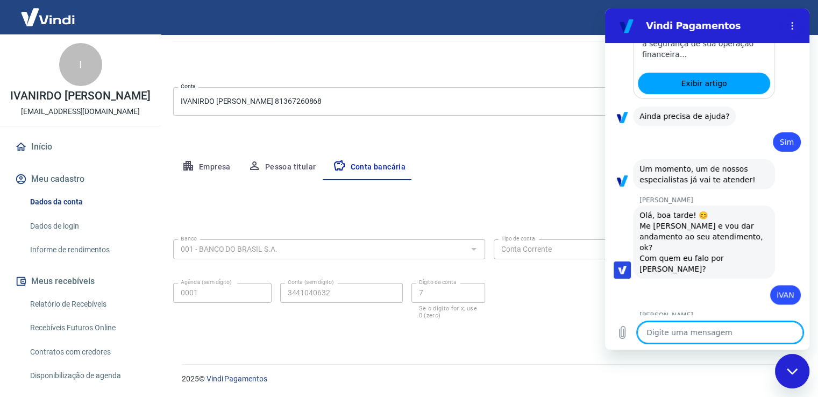
type textarea "x"
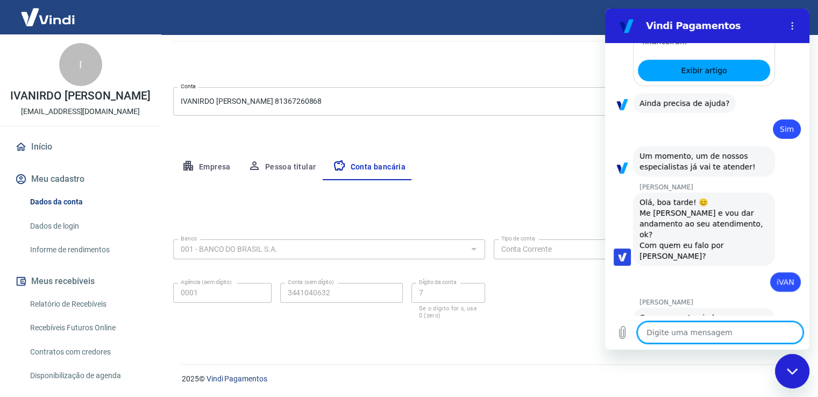
scroll to position [1259, 0]
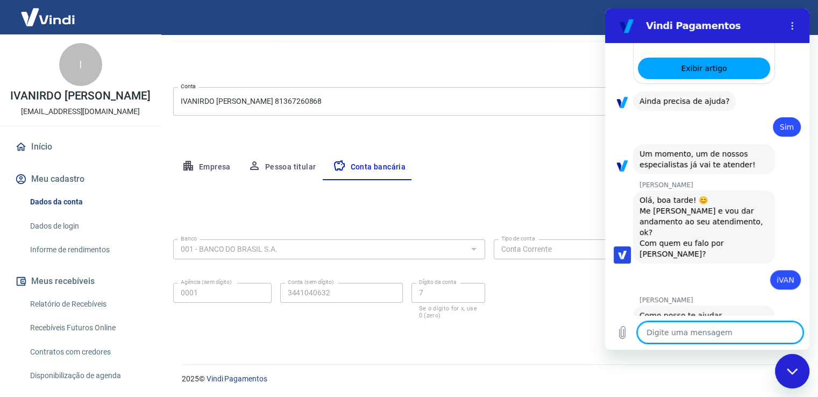
type textarea "P"
type textarea "x"
type textarea "Pr"
type textarea "x"
type textarea "Pre"
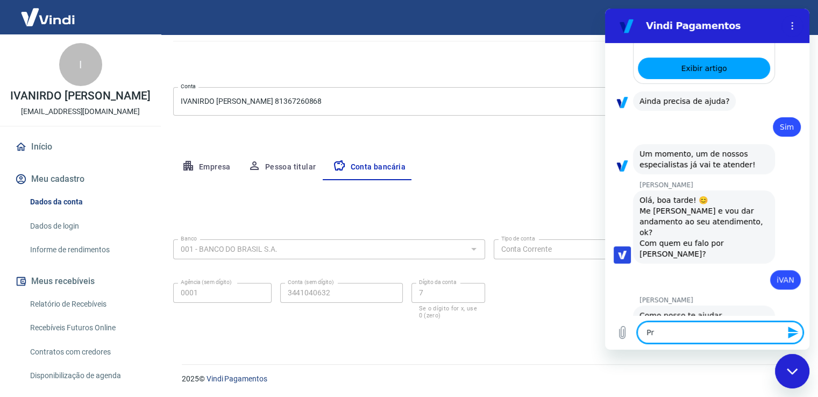
type textarea "x"
type textarea "Prec"
type textarea "x"
type textarea "Preci"
type textarea "x"
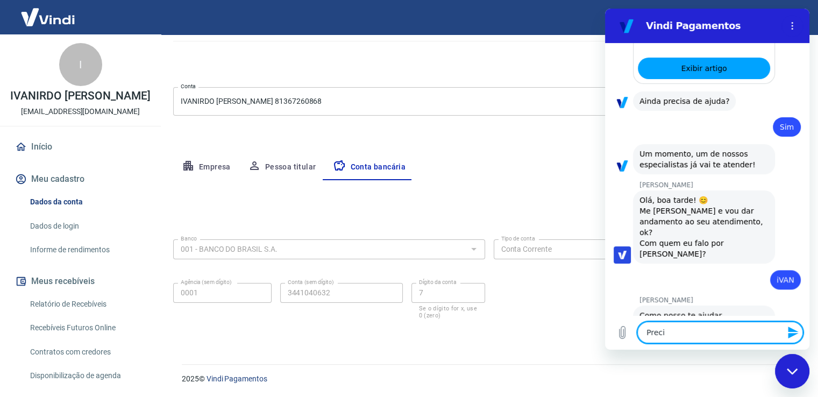
type textarea "Precis"
type textarea "x"
type textarea "Preciso"
type textarea "x"
type textarea "Preciso"
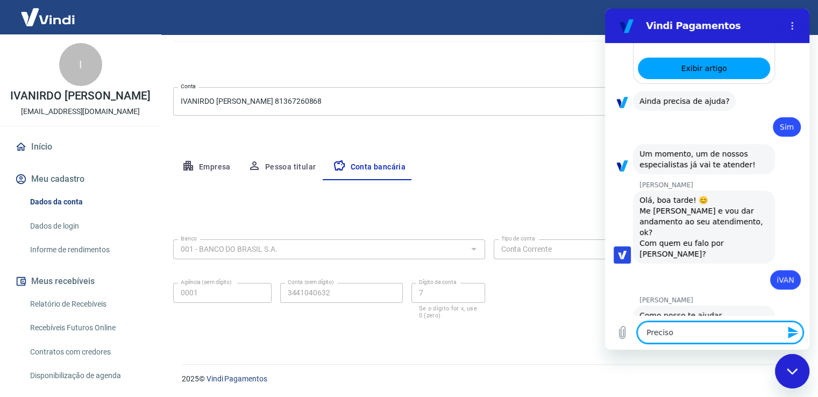
type textarea "x"
type textarea "Preciso c"
type textarea "x"
type textarea "Preciso ca"
type textarea "x"
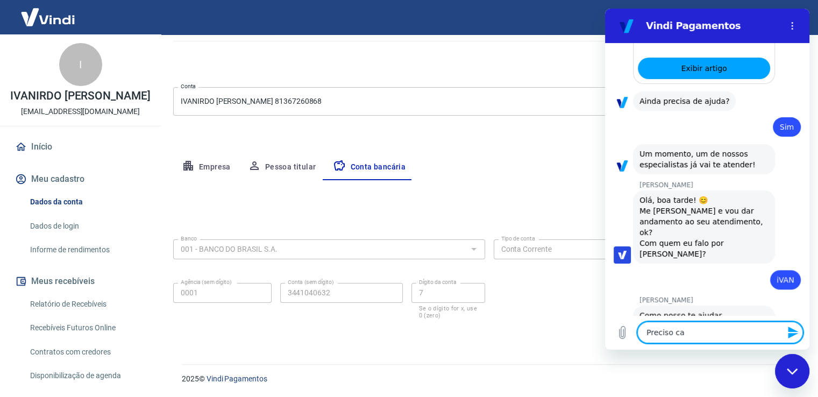
type textarea "Preciso cad"
type textarea "x"
type textarea "Preciso cada"
type textarea "x"
type textarea "Preciso cadas"
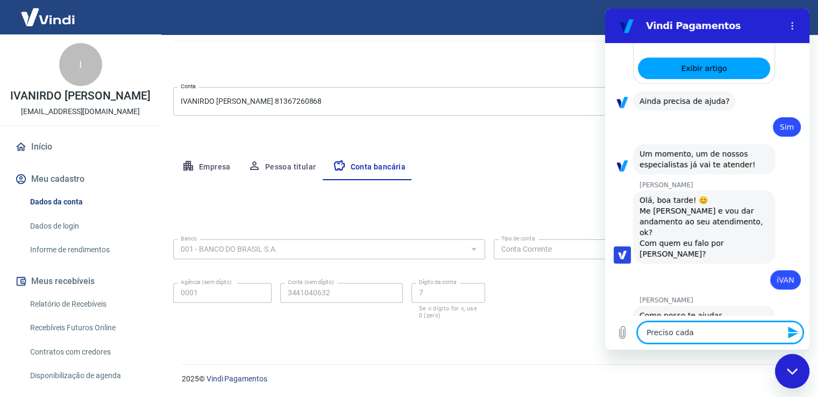
type textarea "x"
type textarea "Preciso cadast"
type textarea "x"
type textarea "Preciso cadastr"
type textarea "x"
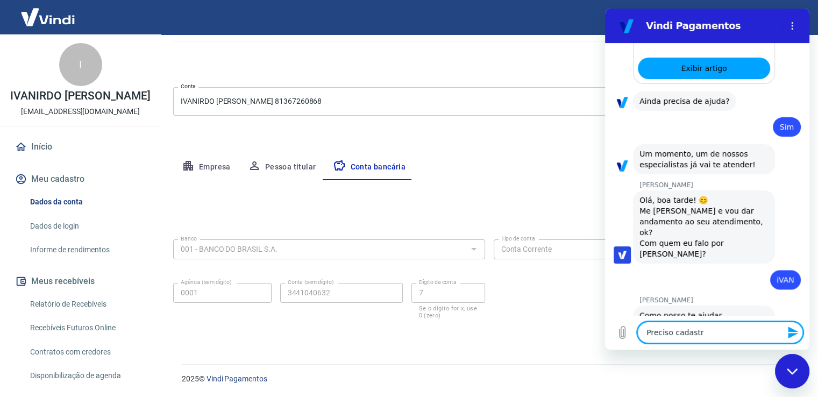
type textarea "Preciso cadastra"
type textarea "x"
type textarea "Preciso cadastrar"
type textarea "x"
type textarea "Preciso cadastrar"
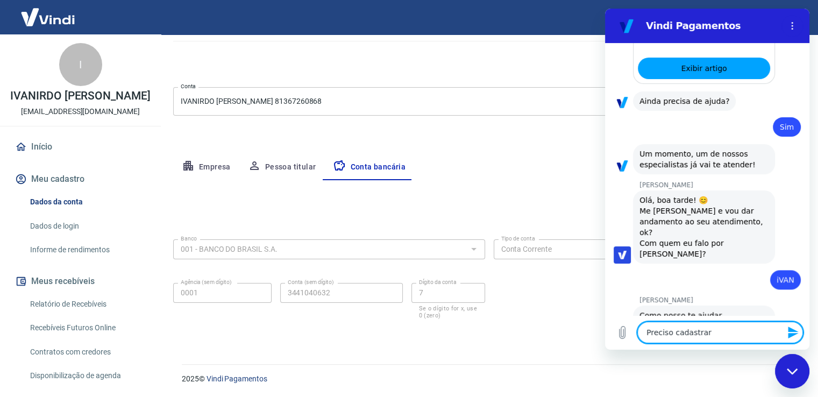
type textarea "x"
type textarea "Preciso cadastrar o"
type textarea "x"
type textarea "Preciso cadastrar o"
type textarea "x"
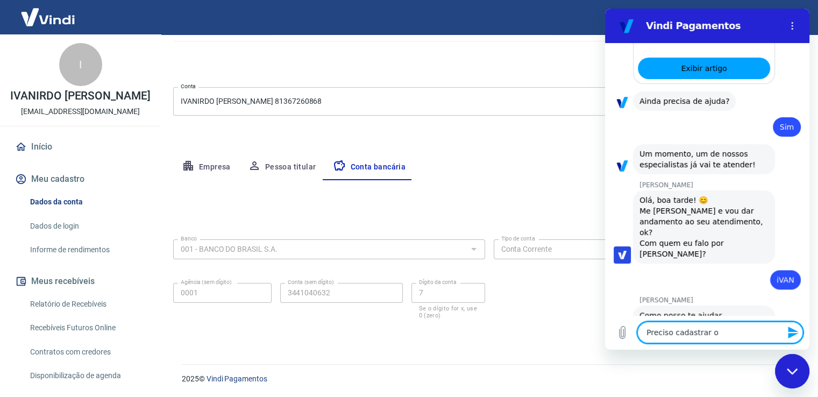
type textarea "Preciso cadastrar o M"
type textarea "x"
type textarea "Preciso cadastrar o Me"
type textarea "x"
type textarea "Preciso cadastrar o Mer"
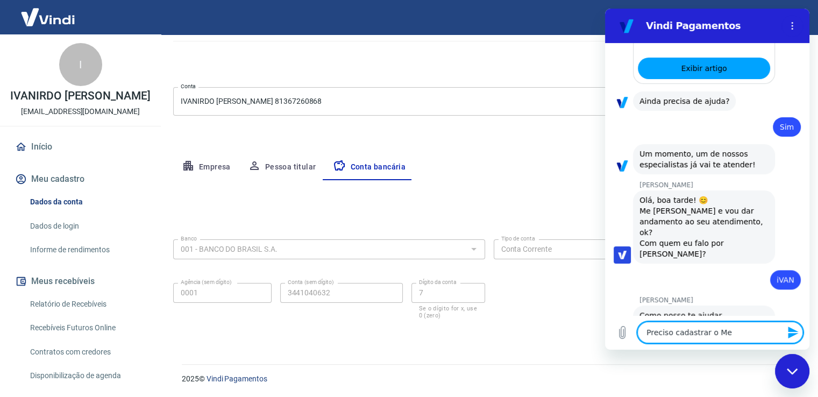
type textarea "x"
type textarea "Preciso cadastrar o Merc"
type textarea "x"
type textarea "Preciso cadastrar o Merca"
type textarea "x"
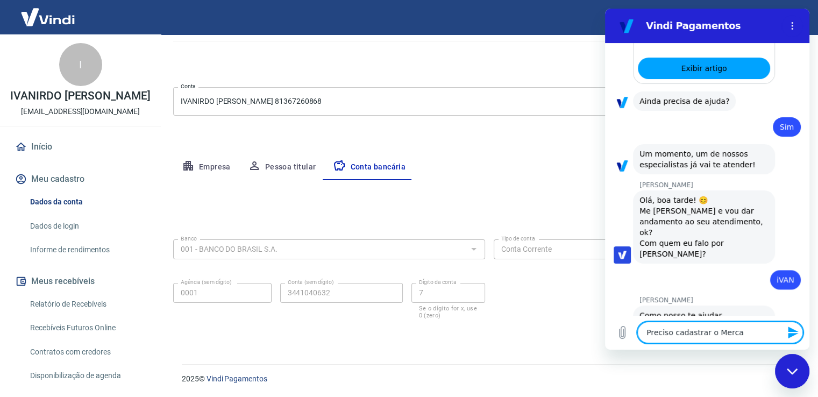
type textarea "Preciso cadastrar o Mercad"
type textarea "x"
type textarea "Preciso cadastrar o Mercado"
type textarea "x"
type textarea "Preciso cadastrar o Mercado"
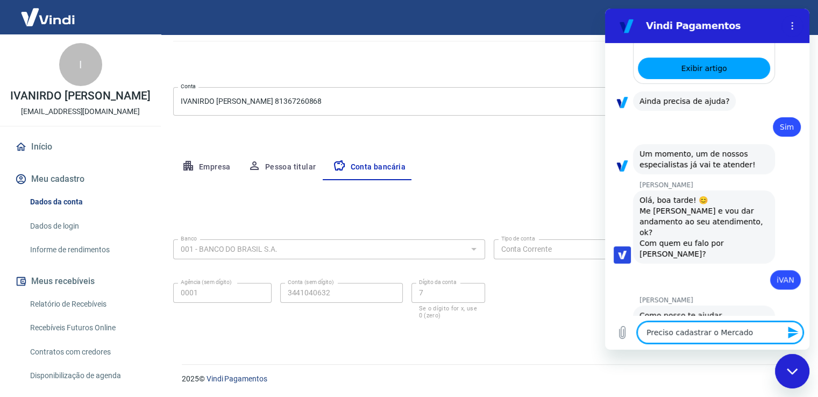
type textarea "x"
type textarea "Preciso cadastrar o Mercado p"
type textarea "x"
type textarea "Preciso cadastrar o Mercado pa"
type textarea "x"
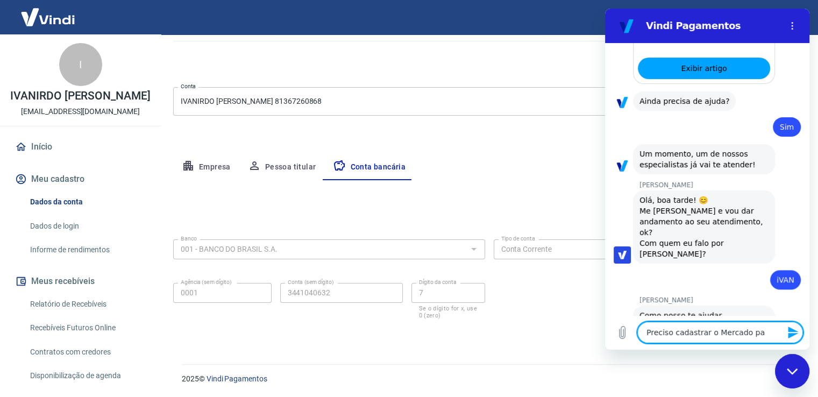
type textarea "Preciso cadastrar o Mercado pag"
type textarea "x"
type textarea "Preciso cadastrar o Mercado pago"
type textarea "x"
type textarea "Preciso cadastrar o Mercado pago"
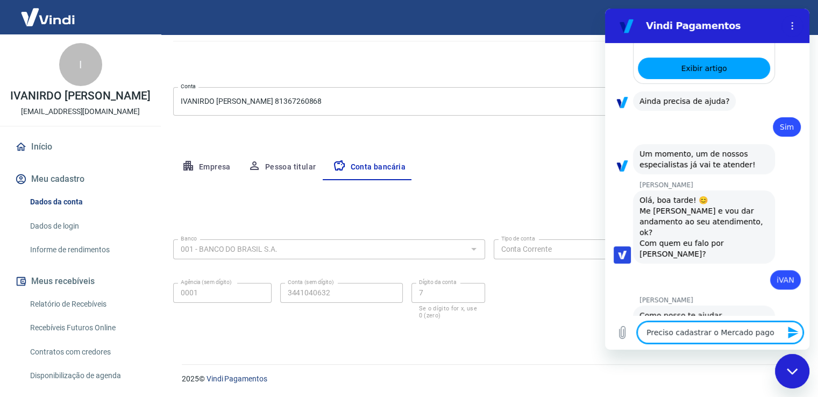
type textarea "x"
type textarea "Preciso cadastrar o Mercado pago n"
type textarea "x"
type textarea "Preciso cadastrar o Mercado pago na"
type textarea "x"
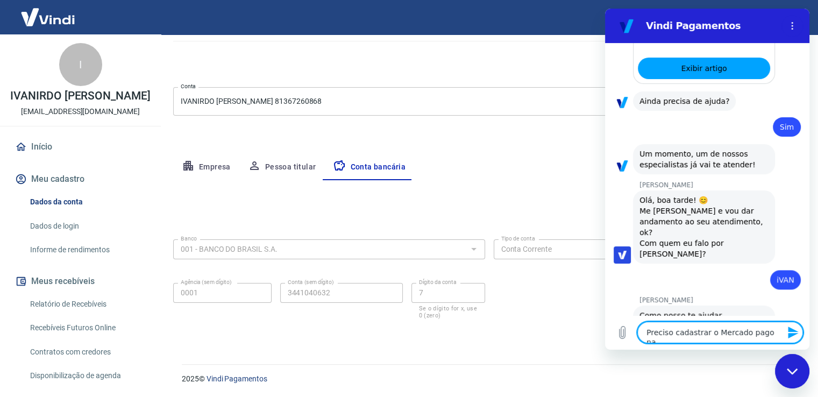
type textarea "Preciso cadastrar o Mercado pago na"
type textarea "x"
type textarea "Preciso cadastrar o Mercado pago na p"
type textarea "x"
type textarea "Preciso cadastrar o Mercado pago na pl"
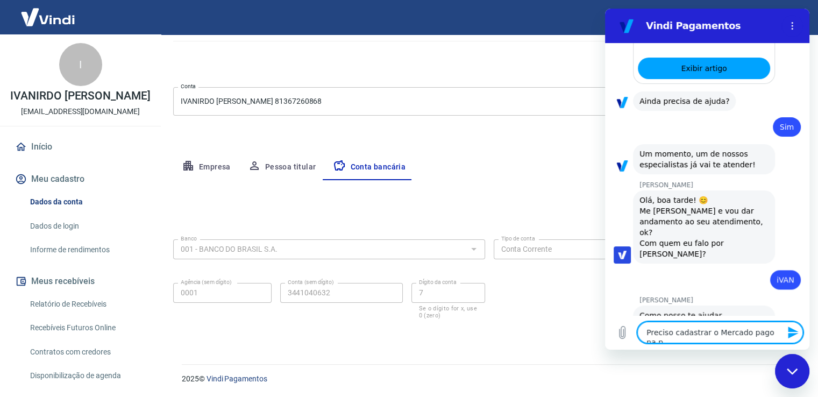
type textarea "x"
type textarea "Preciso cadastrar o Mercado pago na pla"
type textarea "x"
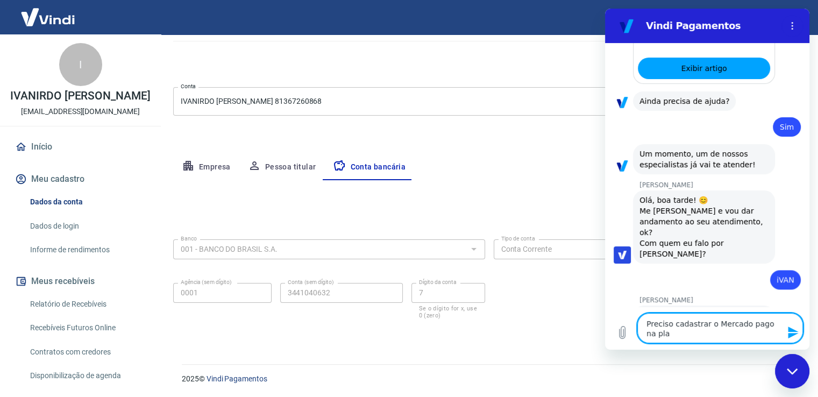
type textarea "Preciso cadastrar o Mercado pago na plat"
type textarea "x"
type textarea "Preciso cadastrar o Mercado pago na plata"
type textarea "x"
type textarea "Preciso cadastrar o Mercado pago na plataf"
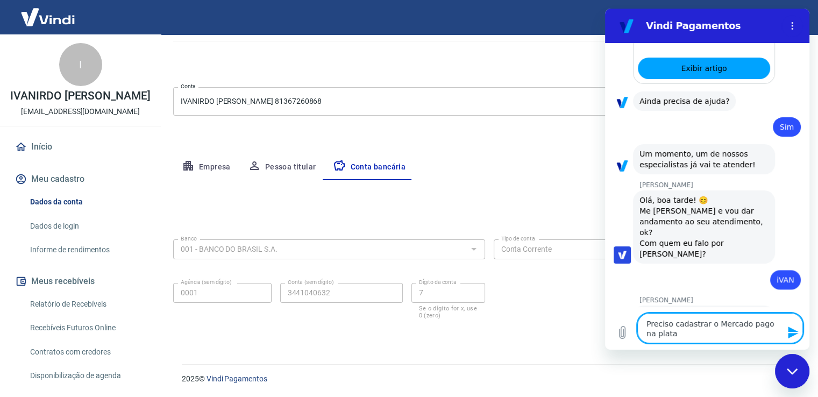
type textarea "x"
type textarea "Preciso cadastrar o Mercado pago na platafo"
type textarea "x"
type textarea "Preciso cadastrar o Mercado pago na platafor"
type textarea "x"
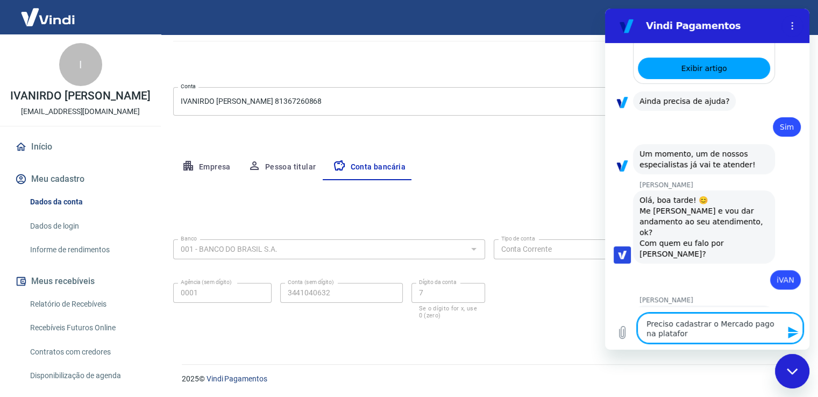
type textarea "Preciso cadastrar o Mercado pago na plataform"
type textarea "x"
type textarea "Preciso cadastrar o Mercado pago na plataforma"
type textarea "x"
type textarea "Preciso cadastrar o Mercado pago na plataforma"
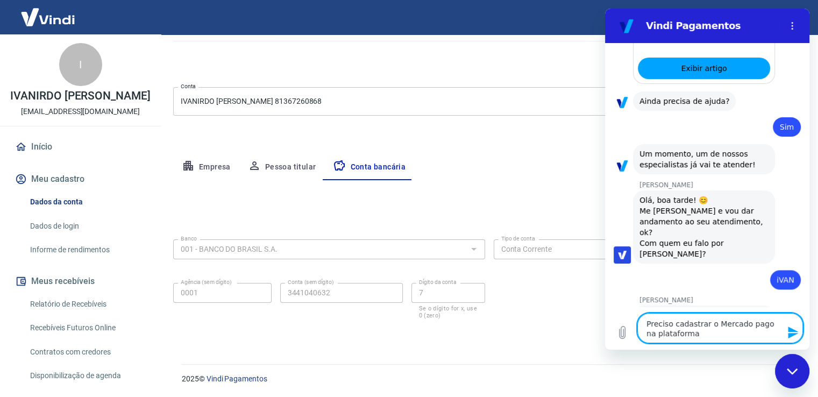
type textarea "x"
type textarea "Preciso cadastrar o Mercado pago na plataforma d"
type textarea "x"
type textarea "Preciso cadastrar o Mercado pago na plataforma de"
type textarea "x"
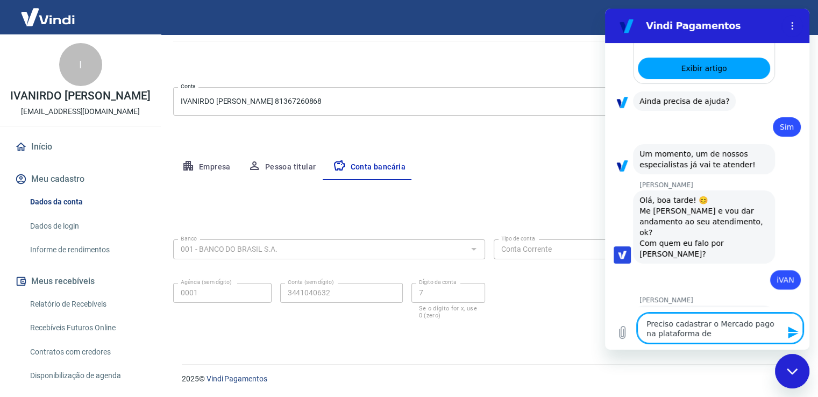
type textarea "Preciso cadastrar o Mercado pago na plataforma dep"
type textarea "x"
type textarea "Preciso cadastrar o Mercado pago na plataforma depa"
type textarea "x"
type textarea "Preciso cadastrar o Mercado pago na plataforma depag"
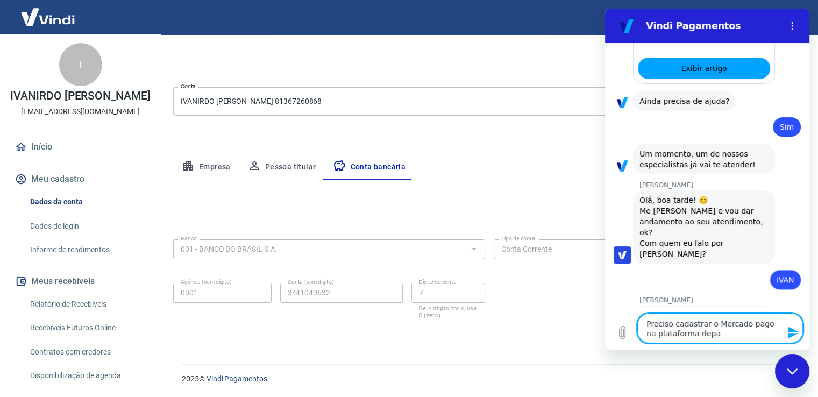
type textarea "x"
type textarea "Preciso cadastrar o Mercado pago na plataforma depaga"
type textarea "x"
type textarea "Preciso cadastrar o Mercado pago na plataforma depagam"
type textarea "x"
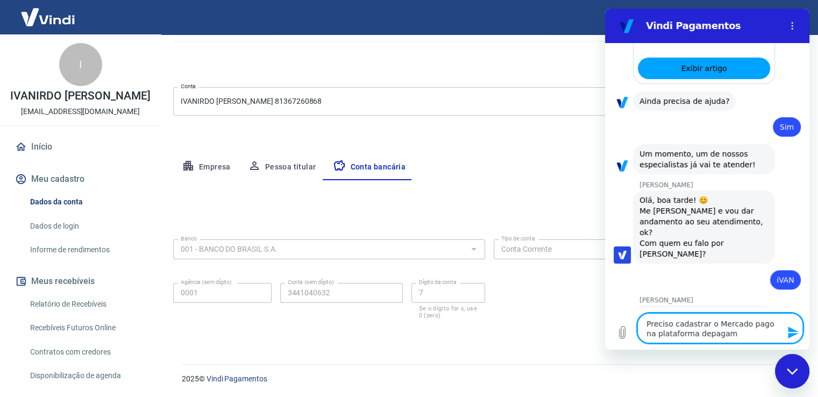
type textarea "Preciso cadastrar o Mercado pago na plataforma depagame"
type textarea "x"
type textarea "Preciso cadastrar o Mercado pago na plataforma depagamen"
type textarea "x"
type textarea "Preciso cadastrar o Mercado pago na plataforma depagament"
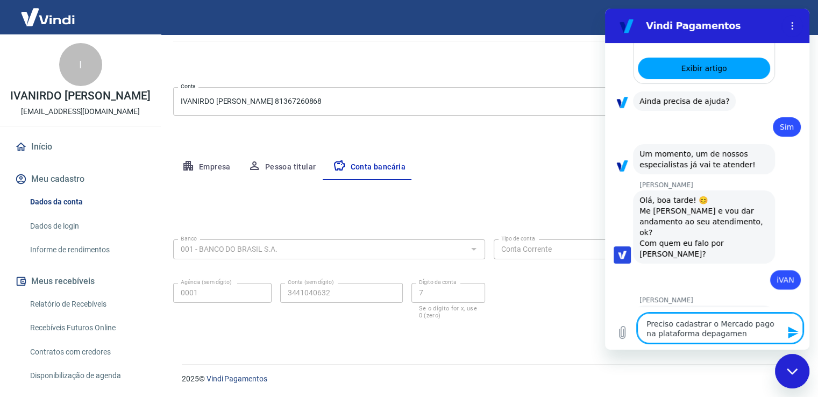
type textarea "x"
type textarea "Preciso cadastrar o Mercado pago na plataforma depagamento"
type textarea "x"
type textarea "Preciso cadastrar o Mercado pago na plataforma depagamento"
type textarea "x"
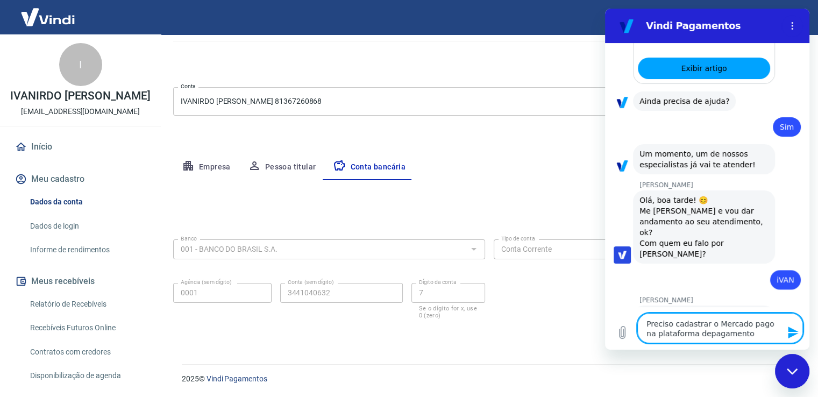
type textarea "Preciso cadastrar o Mercado pago na plataforma depagamento"
type textarea "x"
type textarea "Preciso cadastrar o Mercado pago na plataforma depagamento d"
type textarea "x"
type textarea "Preciso cadastrar o Mercado pago na plataforma depagamento da"
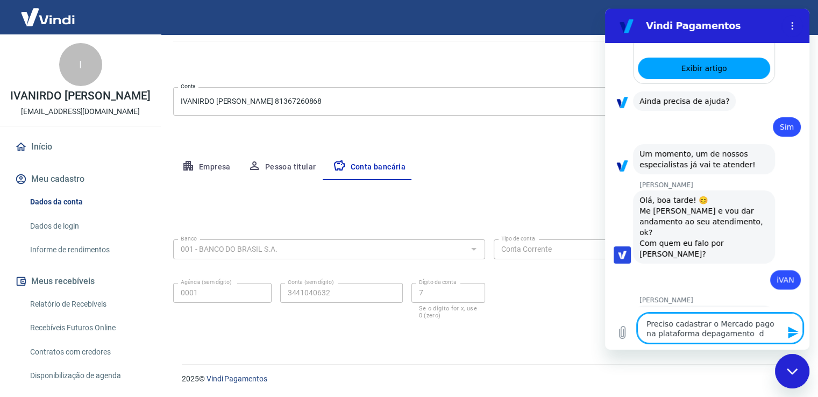
type textarea "x"
type textarea "Preciso cadastrar o Mercado pago na plataforma depagamento da"
type textarea "x"
type textarea "Preciso cadastrar o Mercado pago na plataforma depagamento da V"
type textarea "x"
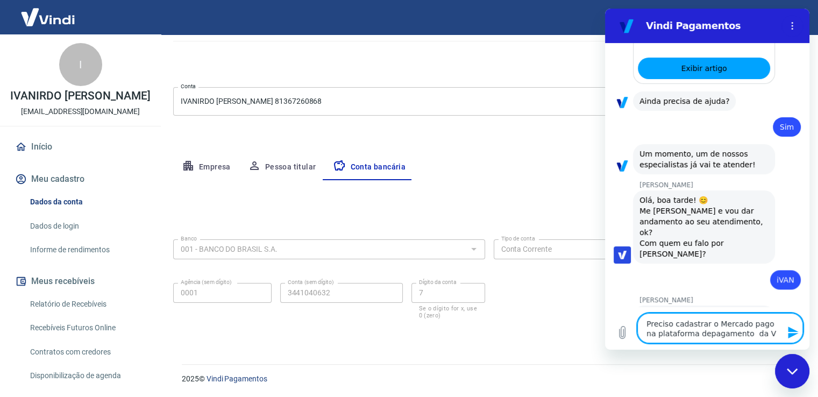
type textarea "Preciso cadastrar o Mercado pago na plataforma depagamento da Vi"
type textarea "x"
type textarea "Preciso cadastrar o Mercado pago na plataforma depagamento da Vin"
type textarea "x"
type textarea "Preciso cadastrar o Mercado pago na plataforma depagamento da Vind"
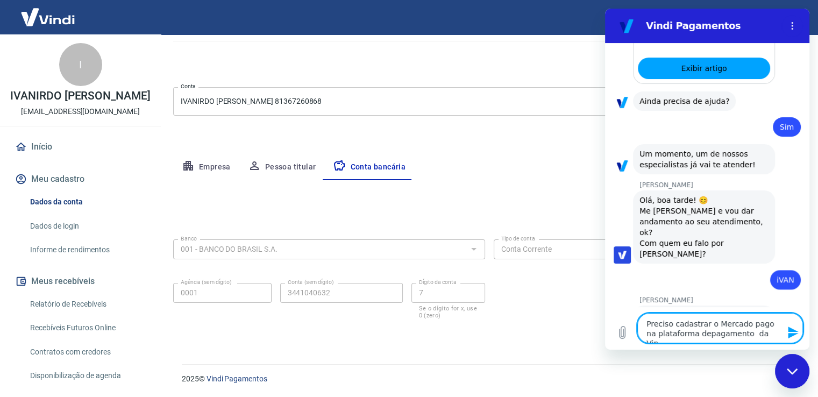
type textarea "x"
type textarea "Preciso cadastrar o Mercado pago na plataforma depagamento da Vindi"
type textarea "x"
click at [693, 335] on textarea "Preciso cadastrar o Mercado pago na plataforma depagamento da Vindi" at bounding box center [720, 328] width 166 height 30
type textarea "Preciso cadastrar o Mercado pago na plataforma de pagamento da Vindi"
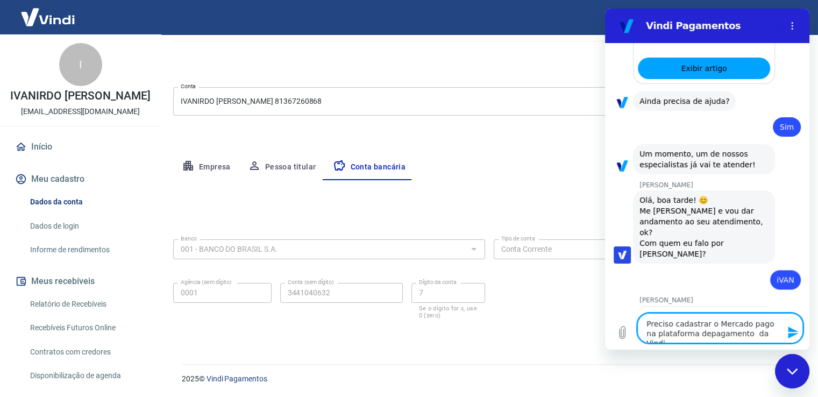
type textarea "x"
drag, startPoint x: 768, startPoint y: 332, endPoint x: 1420, endPoint y: 357, distance: 652.7
click at [768, 332] on textarea "Preciso cadastrar o Mercado pago na plataforma de pagamento da Vindi" at bounding box center [720, 328] width 166 height 30
type textarea "Preciso cadastrar o Mercado pago na plataforma de pagamento da Vindi,"
type textarea "x"
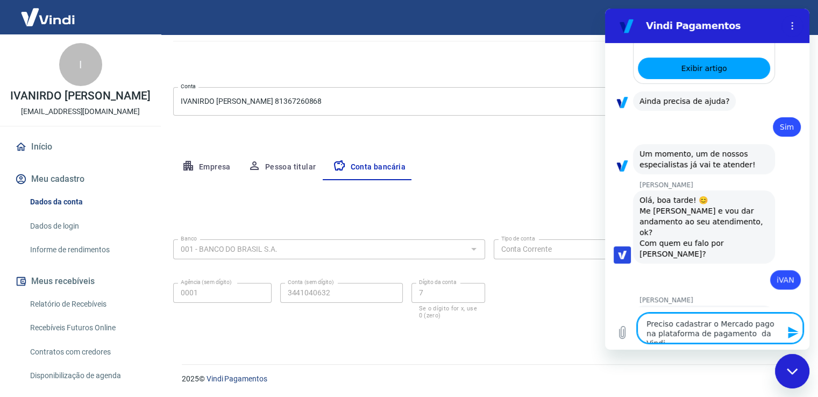
type textarea "Preciso cadastrar o Mercado pago na plataforma de pagamento da Vindi,"
type textarea "x"
type textarea "Preciso cadastrar o Mercado pago na plataforma de pagamento da Vindi, r"
type textarea "x"
type textarea "Preciso cadastrar o Mercado pago na plataforma de pagamento da Vindi, re"
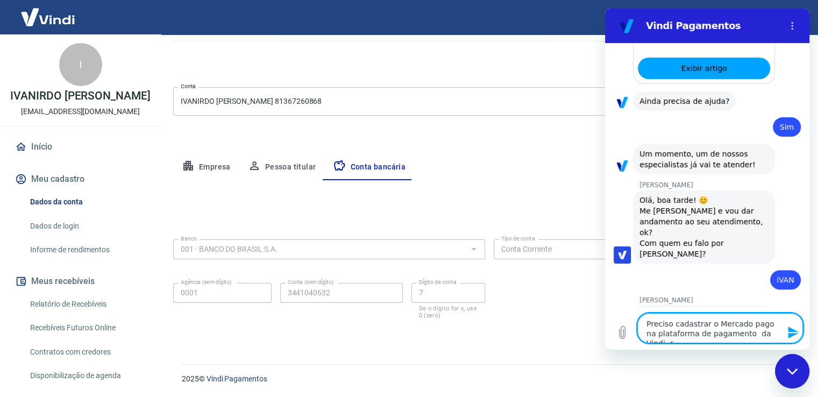
type textarea "x"
type textarea "Preciso cadastrar o Mercado pago na plataforma de pagamento da Vindi, r"
type textarea "x"
type textarea "Preciso cadastrar o Mercado pago na plataforma de pagamento da Vindi,"
type textarea "x"
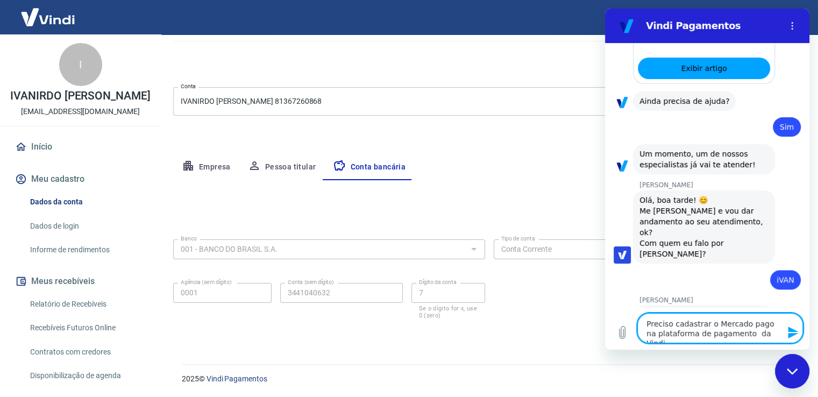
type textarea "Preciso cadastrar o Mercado pago na plataforma de pagamento da Vindi, c"
type textarea "x"
type textarea "Preciso cadastrar o Mercado pago na plataforma de pagamento da Vindi, co"
type textarea "x"
type textarea "Preciso cadastrar o Mercado pago na plataforma de pagamento da Vindi, com"
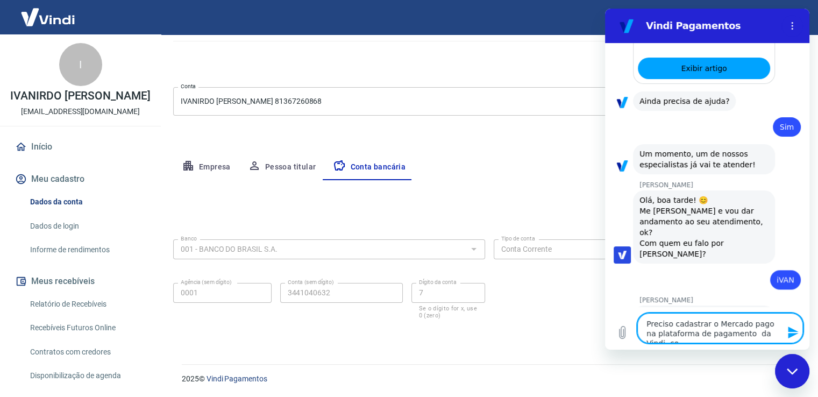
type textarea "x"
type textarea "Preciso cadastrar o Mercado pago na plataforma de pagamento da Vindi, como"
type textarea "x"
type textarea "Preciso cadastrar o Mercado pago na plataforma de pagamento da Vindi, como"
type textarea "x"
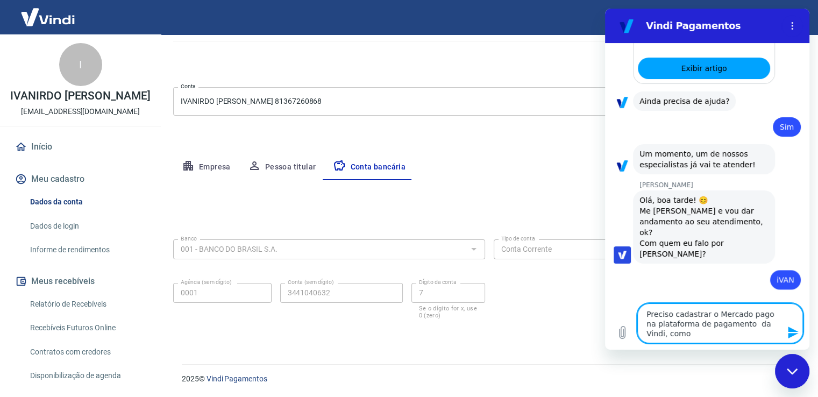
type textarea "Preciso cadastrar o Mercado pago na plataforma de pagamento da Vindi, como f"
type textarea "x"
type textarea "Preciso cadastrar o Mercado pago na plataforma de pagamento da Vindi, como fa"
type textarea "x"
type textarea "Preciso cadastrar o Mercado pago na plataforma de pagamento da Vindi, como faç"
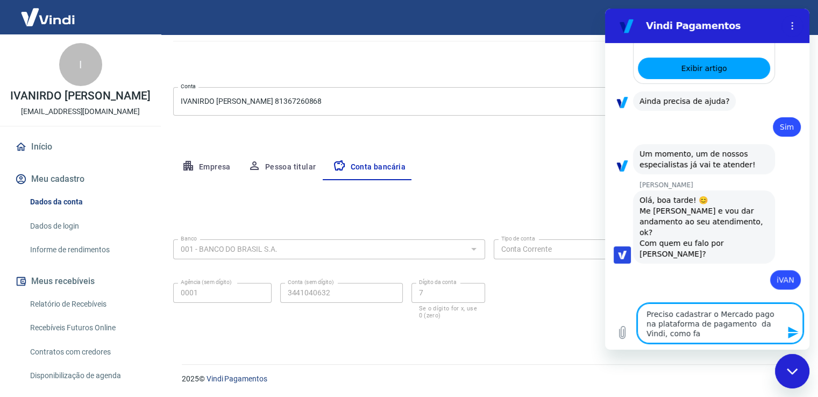
type textarea "x"
type textarea "Preciso cadastrar o Mercado pago na plataforma de pagamento da Vindi, como faço"
type textarea "x"
type textarea "Preciso cadastrar o Mercado pago na plataforma de pagamento da Vindi, como faço,"
type textarea "x"
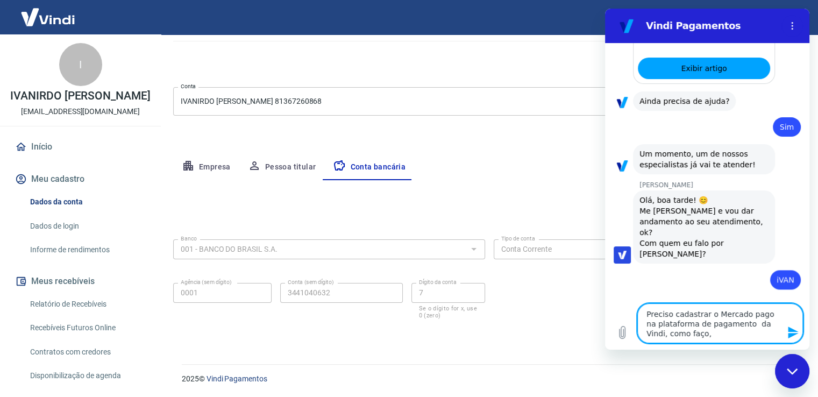
type textarea "Preciso cadastrar o Mercado pago na plataforma de pagamento da Vindi, como faço,"
type textarea "x"
type textarea "Preciso cadastrar o Mercado pago na plataforma de pagamento da Vindi, como faço…"
type textarea "x"
type textarea "Preciso cadastrar o Mercado pago na plataforma de pagamento da Vindi, como faço…"
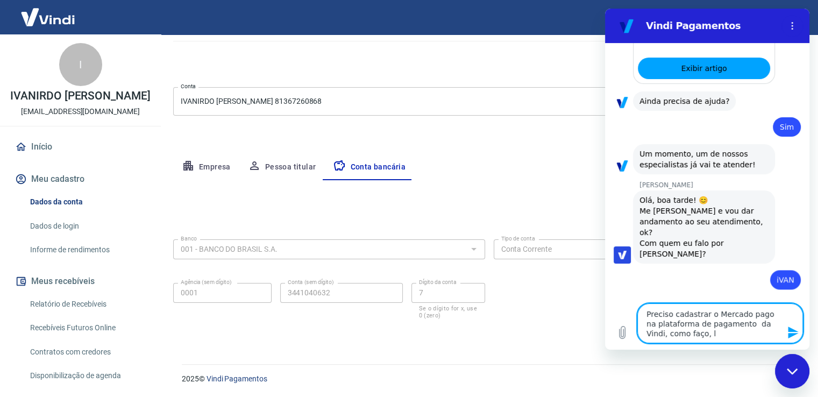
type textarea "x"
type textarea "Preciso cadastrar o Mercado pago na plataforma de pagamento da Vindi, como faço…"
type textarea "x"
type textarea "Preciso cadastrar o Mercado pago na plataforma de pagamento da Vindi, como faço…"
type textarea "x"
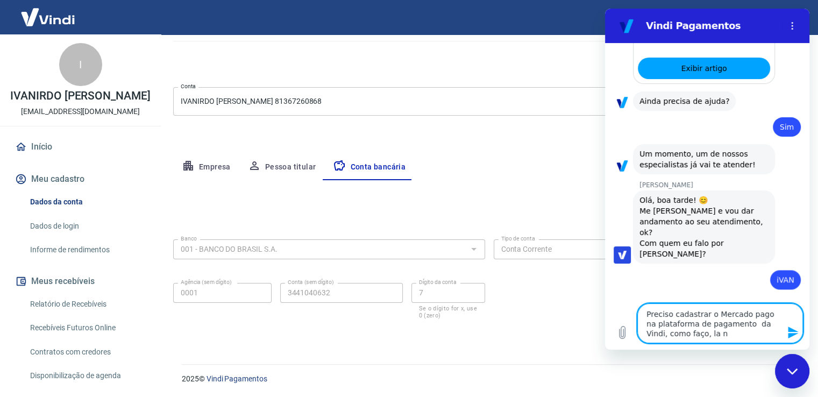
type textarea "Preciso cadastrar o Mercado pago na plataforma de pagamento da Vindi, como faço…"
type textarea "x"
type textarea "Preciso cadastrar o Mercado pago na plataforma de pagamento da Vindi, como faço…"
type textarea "x"
type textarea "Preciso cadastrar o Mercado pago na plataforma de pagamento da Vindi, como faço…"
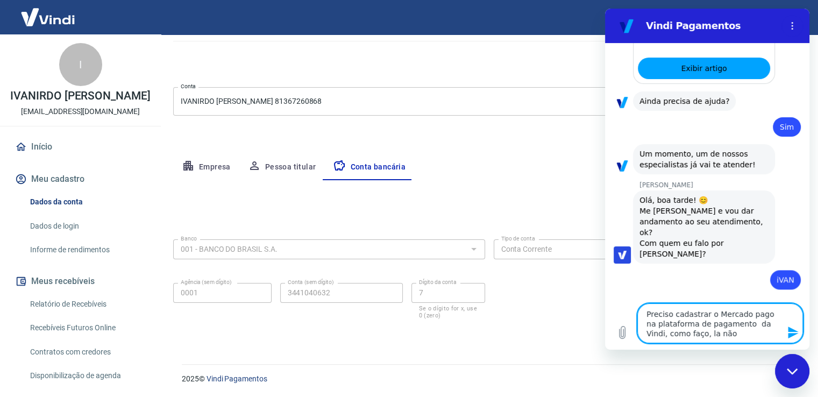
type textarea "x"
type textarea "Preciso cadastrar o Mercado pago na plataforma de pagamento da Vindi, como faço…"
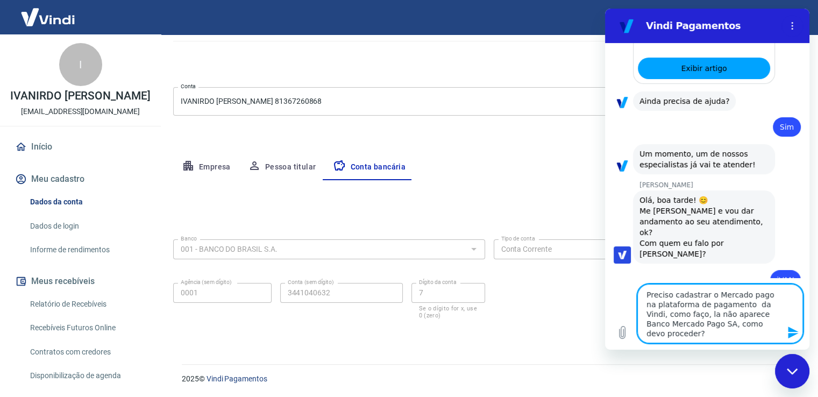
click at [690, 312] on textarea "Preciso cadastrar o Mercado pago na plataforma de pagamento da Vindi, como faço…" at bounding box center [720, 313] width 166 height 59
click at [687, 312] on textarea "Preciso cadastrar o Mercado pago na plataforma de pagamento da Vindi, como faço…" at bounding box center [720, 313] width 166 height 59
click at [688, 314] on textarea "Preciso cadastrar o Mercado pago na plataforma de pagamento da Vindi, como faço…" at bounding box center [720, 313] width 166 height 59
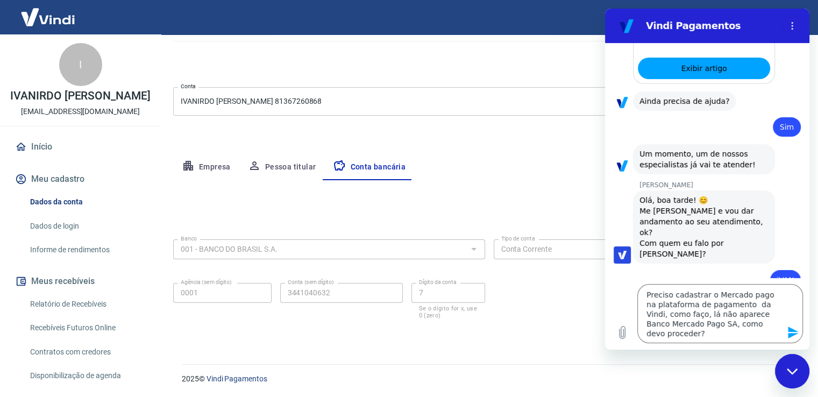
click at [793, 332] on icon "Enviar mensagem" at bounding box center [793, 332] width 13 height 13
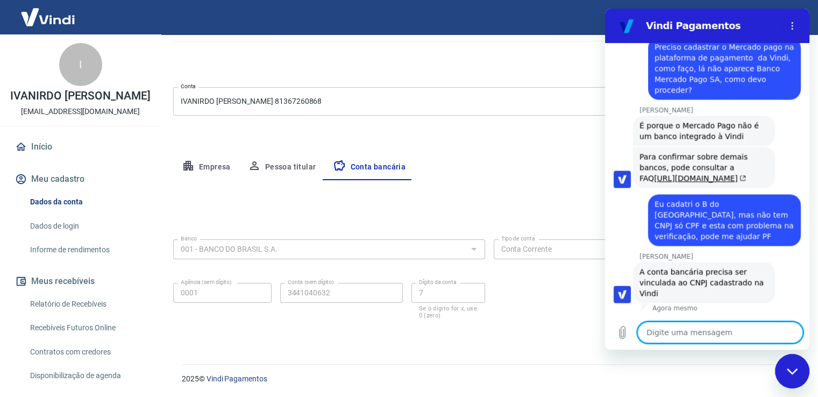
scroll to position [1574, 0]
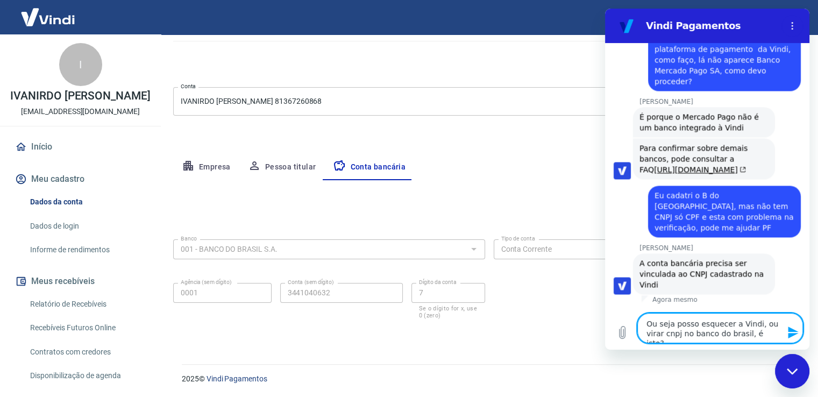
click at [650, 332] on textarea "Ou seja posso esquecer a Vindi, ou virar cnpj no banco do brasil, é isto?" at bounding box center [720, 328] width 166 height 30
click at [792, 332] on icon "Enviar mensagem" at bounding box center [793, 332] width 13 height 13
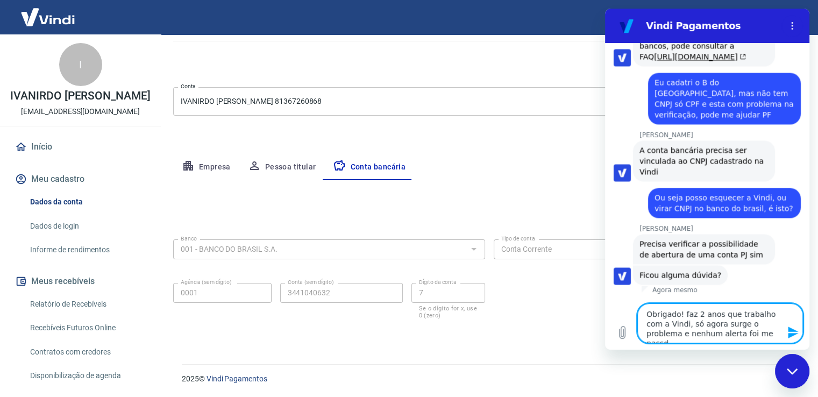
scroll to position [1696, 0]
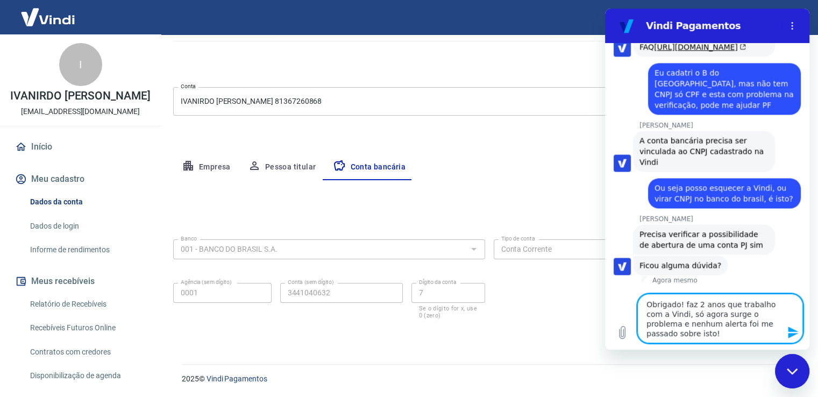
click at [671, 331] on textarea "Obrigado! faz 2 anos que trabalho com a Vindi, só agora surge o problema e nenh…" at bounding box center [720, 318] width 166 height 49
click at [789, 331] on icon "Enviar mensagem" at bounding box center [793, 332] width 10 height 12
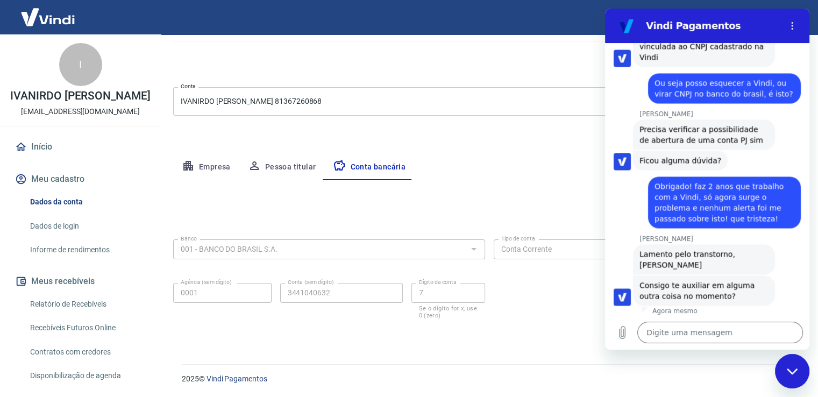
scroll to position [1802, 0]
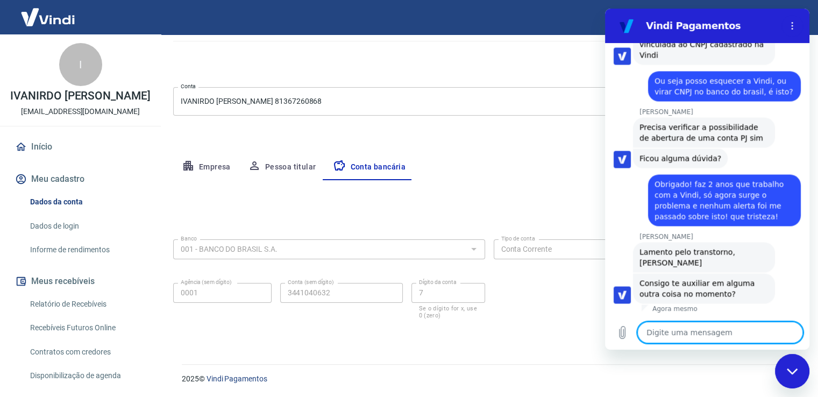
click at [685, 334] on textarea at bounding box center [720, 333] width 166 height 22
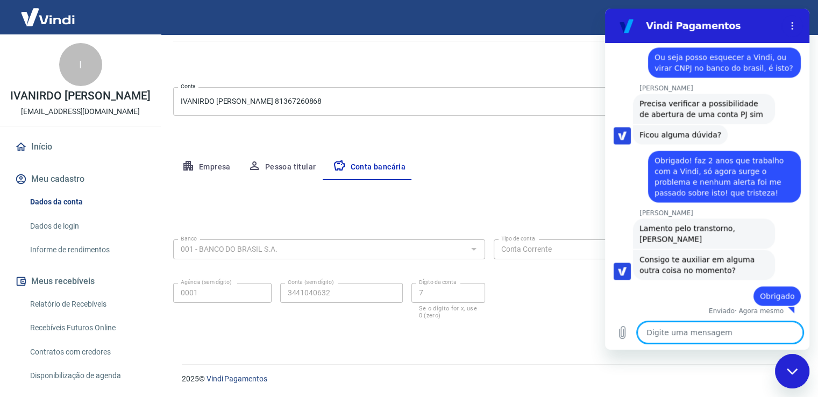
scroll to position [1828, 0]
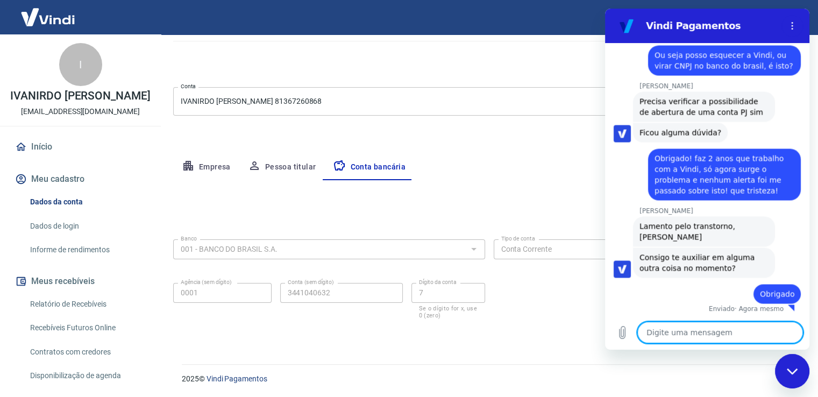
click at [786, 367] on div "Fechar janela de mensagens" at bounding box center [792, 371] width 32 height 32
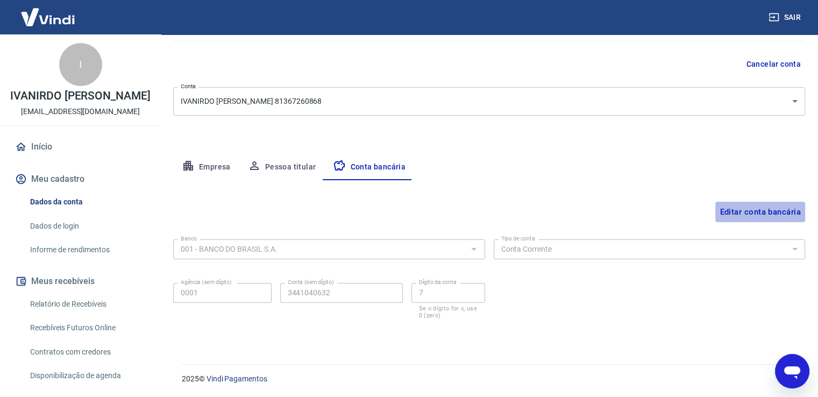
click at [761, 216] on button "Editar conta bancária" at bounding box center [760, 212] width 90 height 20
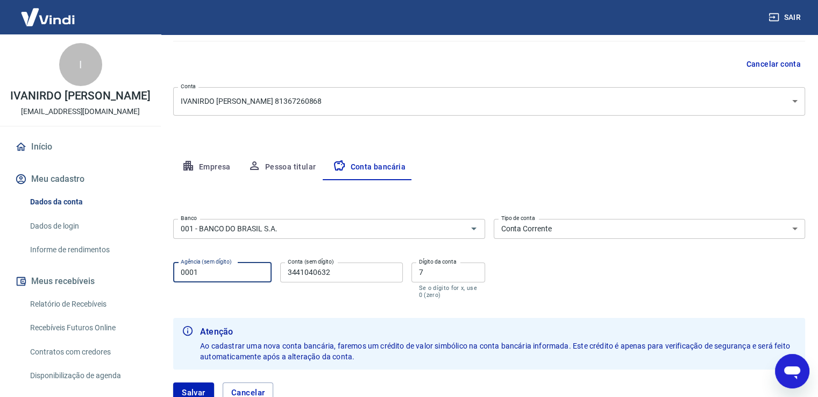
drag, startPoint x: 198, startPoint y: 272, endPoint x: 145, endPoint y: 267, distance: 53.4
click at [145, 267] on div "Sair I IVANIRDO PAULO JOIA ipjoia@hotmail.com Início Meu cadastro Dados da cont…" at bounding box center [409, 106] width 818 height 397
drag, startPoint x: 348, startPoint y: 276, endPoint x: 261, endPoint y: 272, distance: 86.7
click at [261, 272] on div "Agência (sem dígito) 3251 Agência (sem dígito) Conta (sem dígito) 3441040632 Co…" at bounding box center [329, 279] width 312 height 42
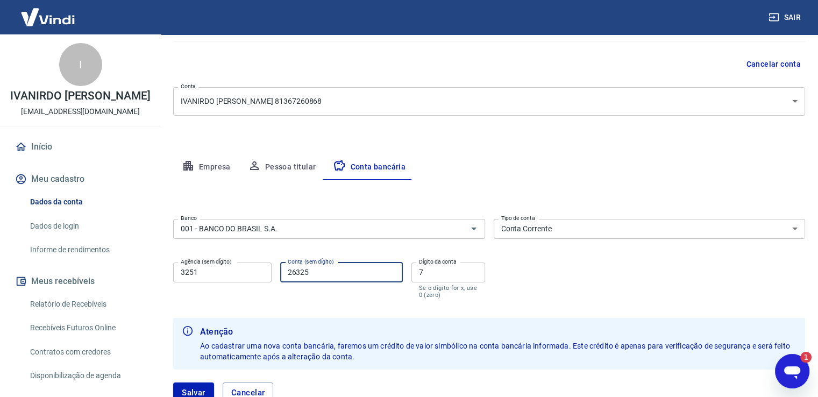
scroll to position [170, 0]
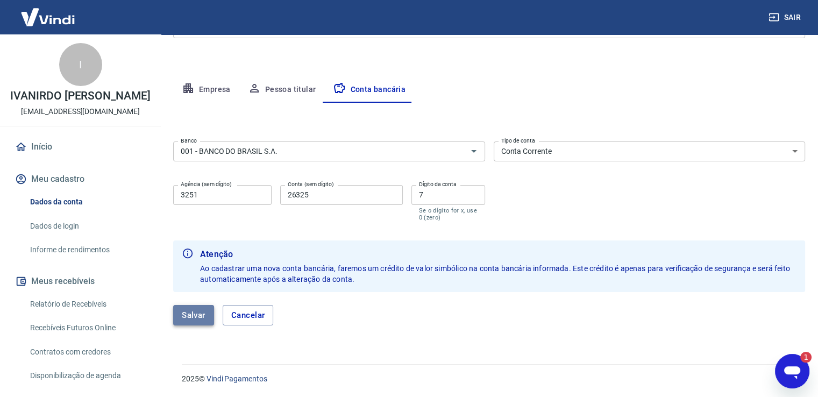
click at [191, 312] on button "Salvar" at bounding box center [193, 315] width 41 height 20
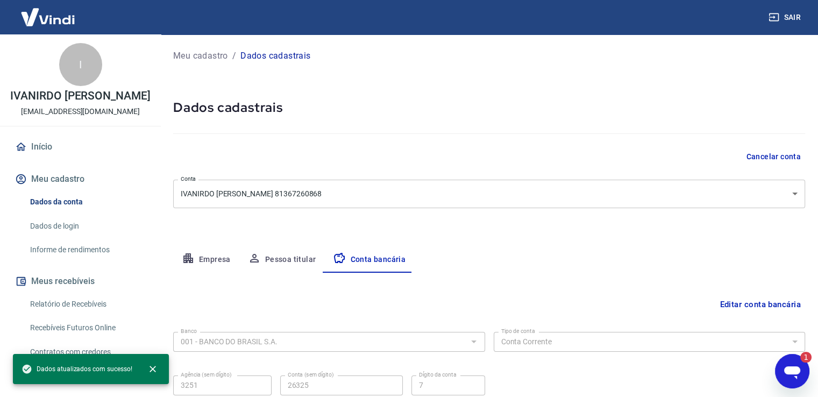
scroll to position [92, 0]
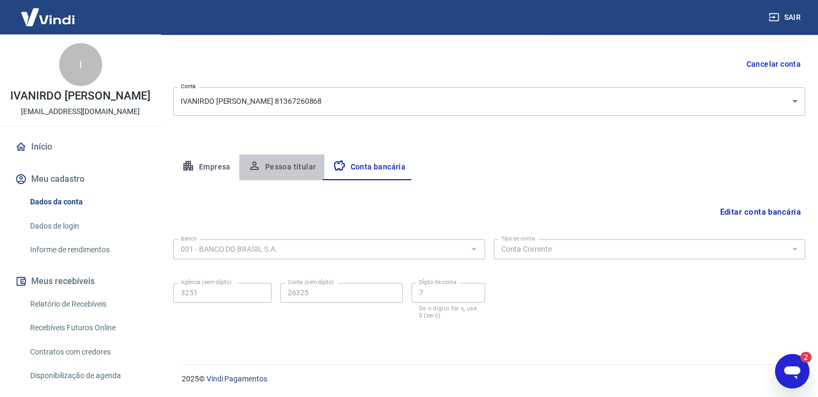
click at [286, 169] on button "Pessoa titular" at bounding box center [281, 167] width 85 height 26
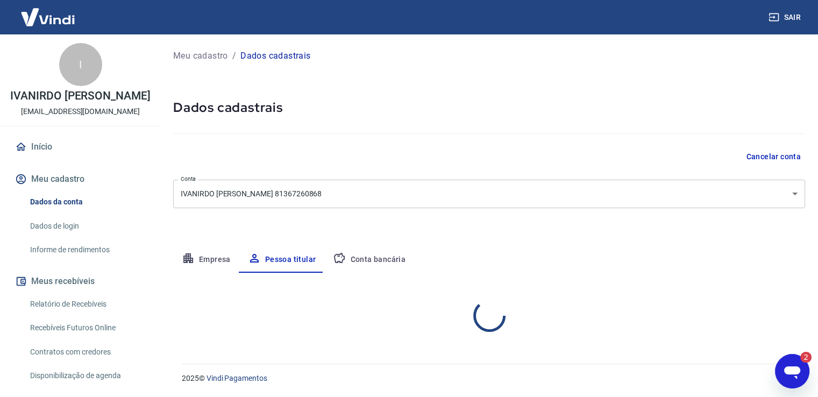
scroll to position [0, 0]
